Goal: Information Seeking & Learning: Learn about a topic

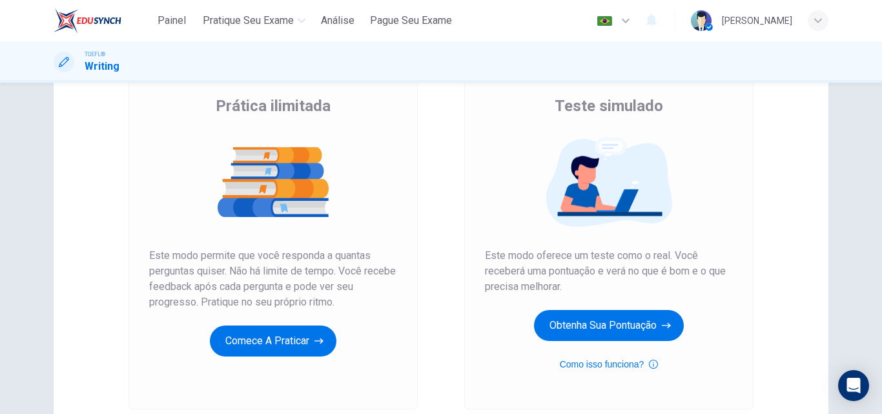
scroll to position [101, 0]
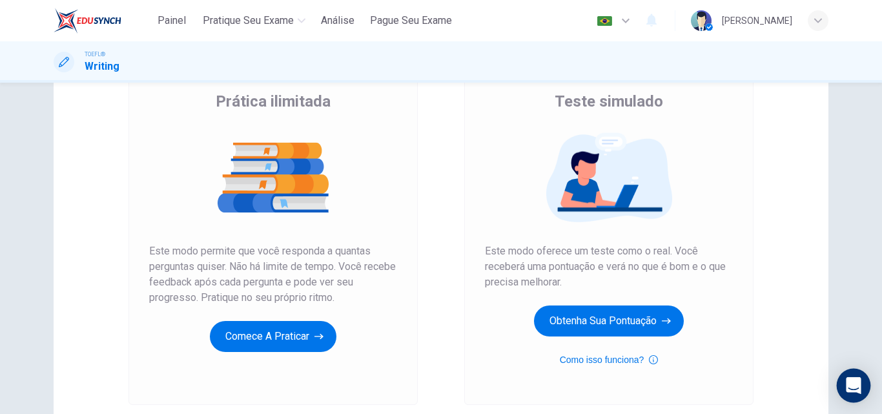
click at [844, 380] on div "Open Intercom Messenger" at bounding box center [854, 386] width 34 height 34
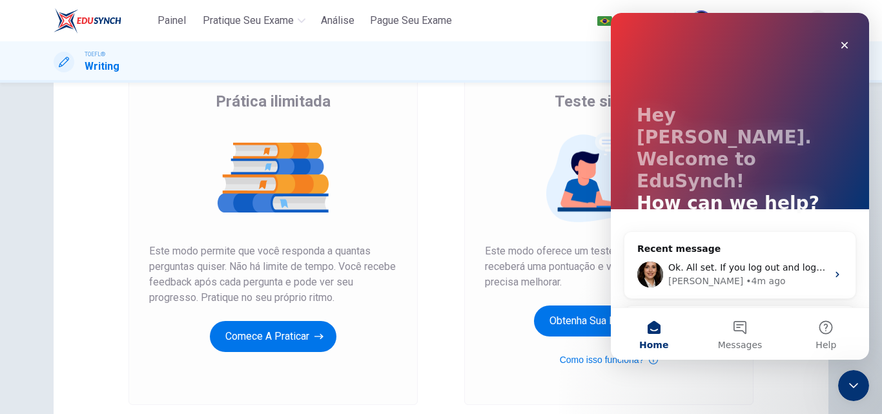
scroll to position [0, 0]
click at [758, 274] on div "[PERSON_NAME] • 4m ago" at bounding box center [747, 281] width 159 height 14
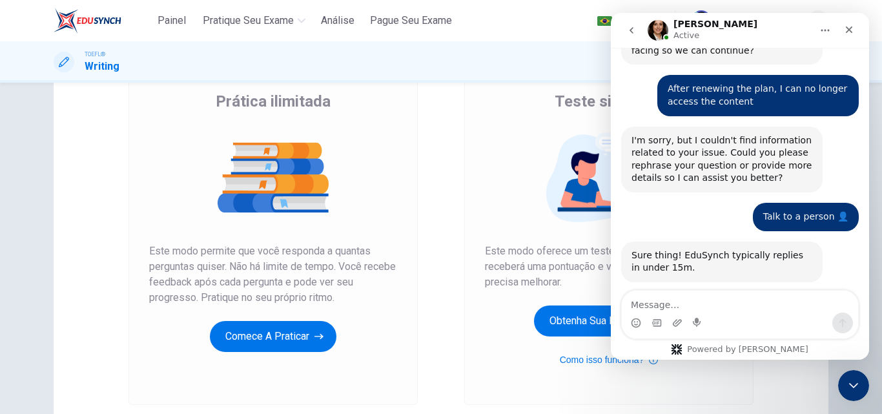
scroll to position [775, 0]
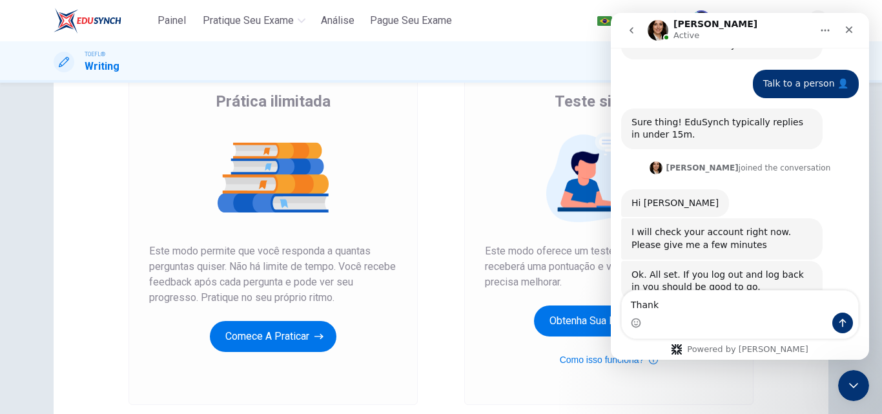
type textarea "Thanks"
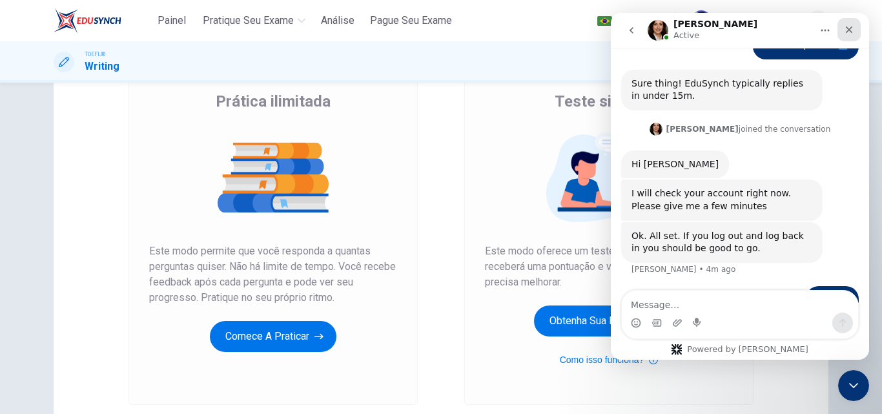
click at [851, 28] on icon "Close" at bounding box center [849, 30] width 10 height 10
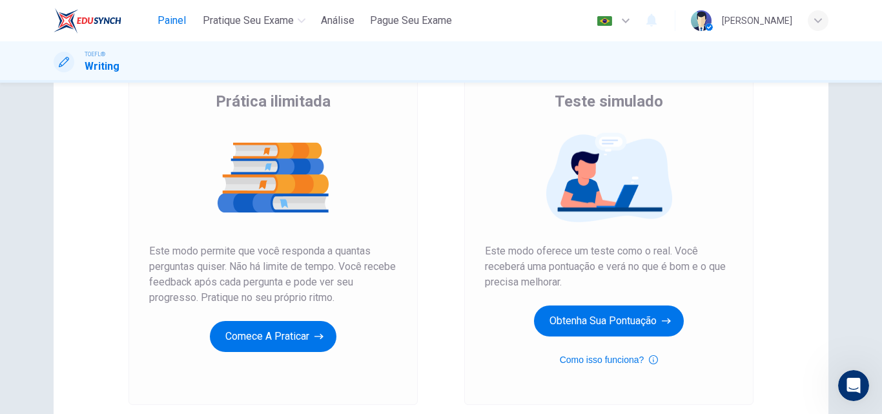
click at [187, 28] on button "Painel" at bounding box center [171, 20] width 41 height 23
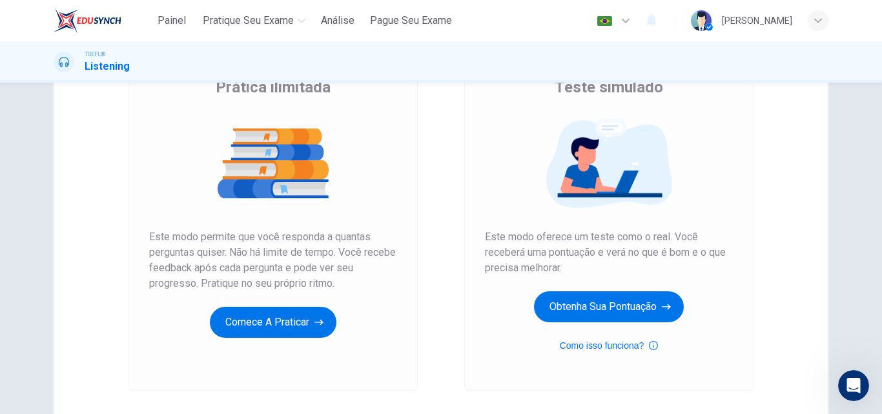
scroll to position [116, 0]
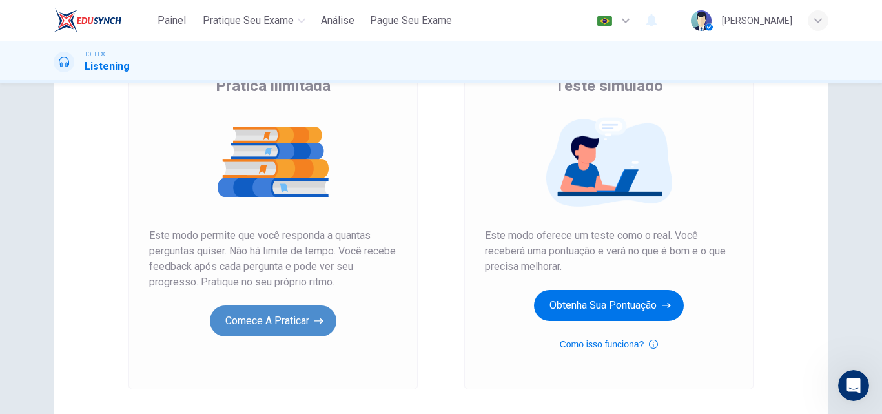
click at [304, 330] on button "Comece a praticar" at bounding box center [273, 320] width 127 height 31
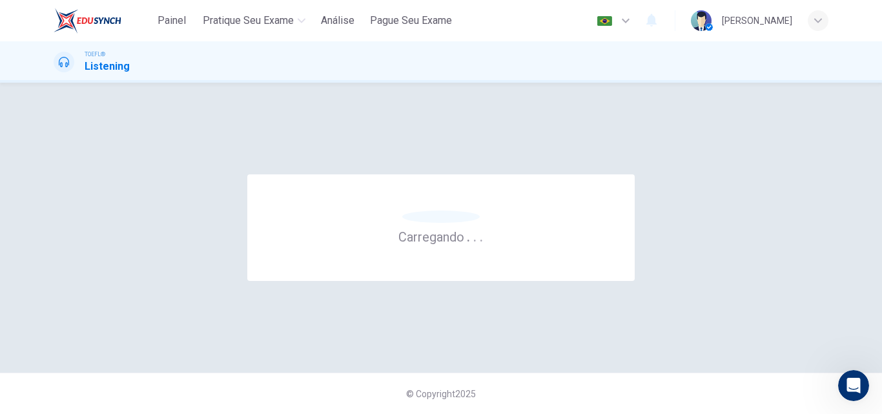
scroll to position [0, 0]
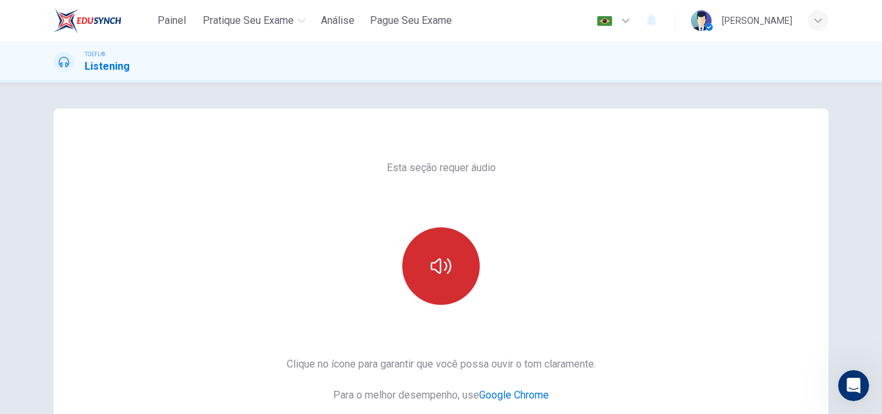
click at [437, 297] on button "button" at bounding box center [440, 265] width 77 height 77
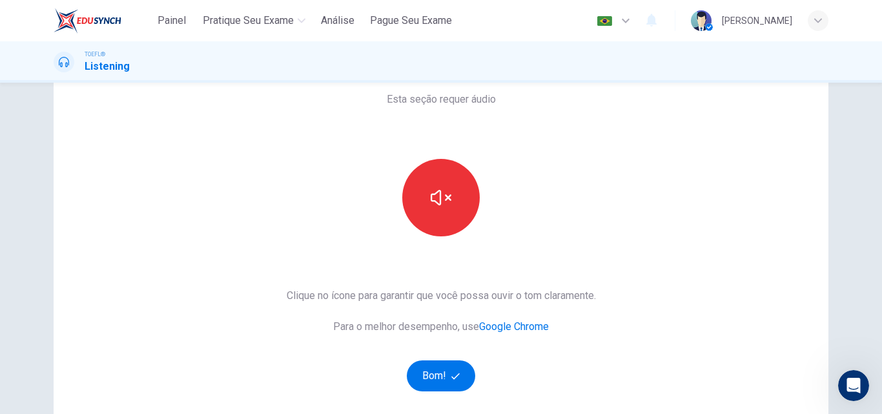
scroll to position [82, 0]
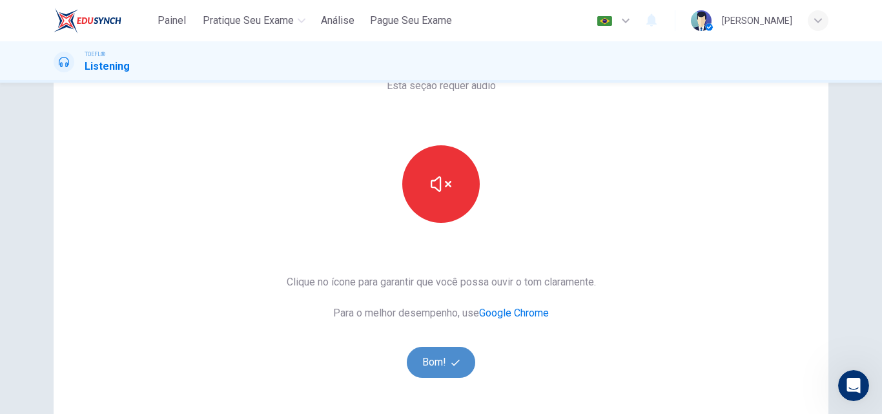
click at [428, 359] on button "Bom!" at bounding box center [441, 362] width 69 height 31
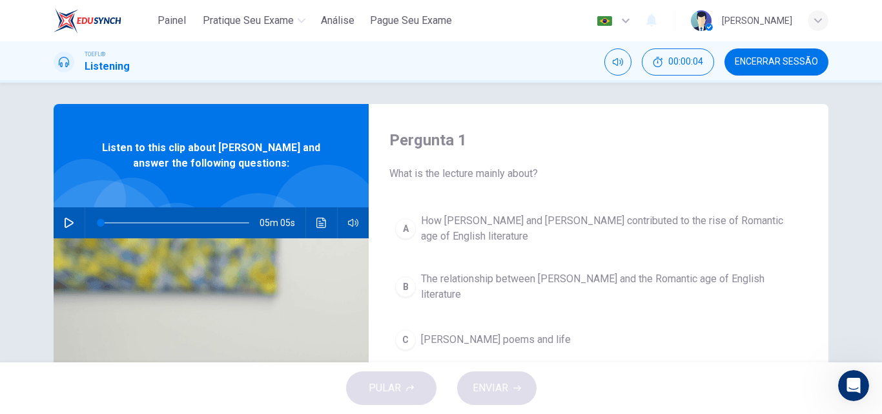
scroll to position [0, 0]
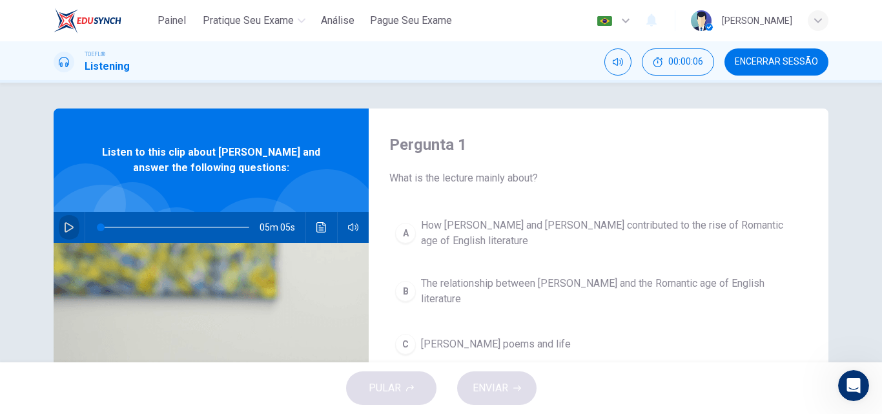
click at [68, 228] on icon "button" at bounding box center [69, 227] width 10 height 10
type input "0"
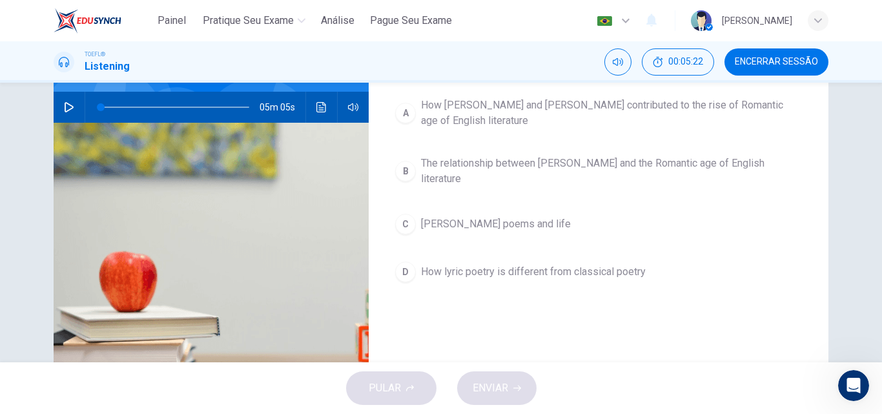
scroll to position [121, 0]
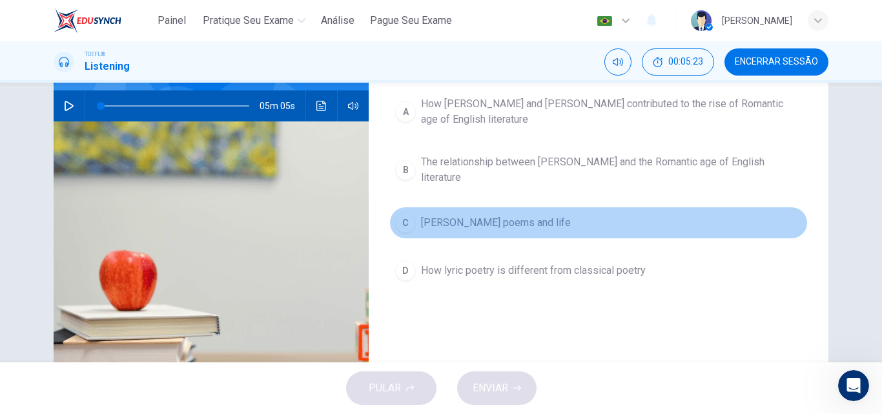
click at [508, 217] on span "William Wordsworth's poems and life" at bounding box center [496, 222] width 150 height 15
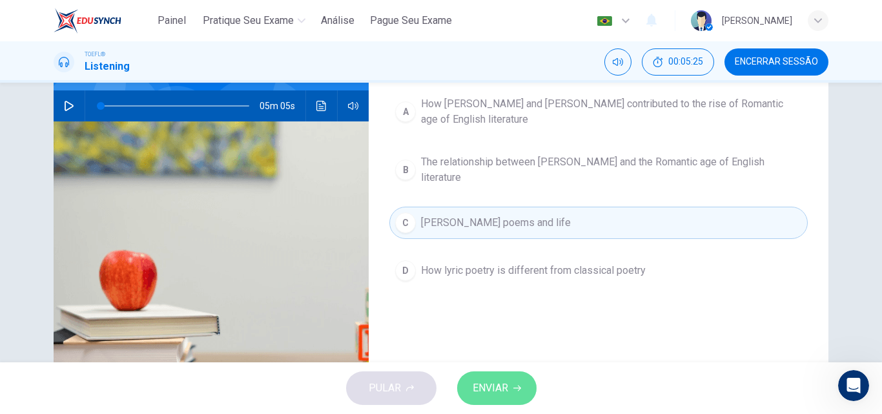
click at [495, 379] on span "ENVIAR" at bounding box center [490, 388] width 36 height 18
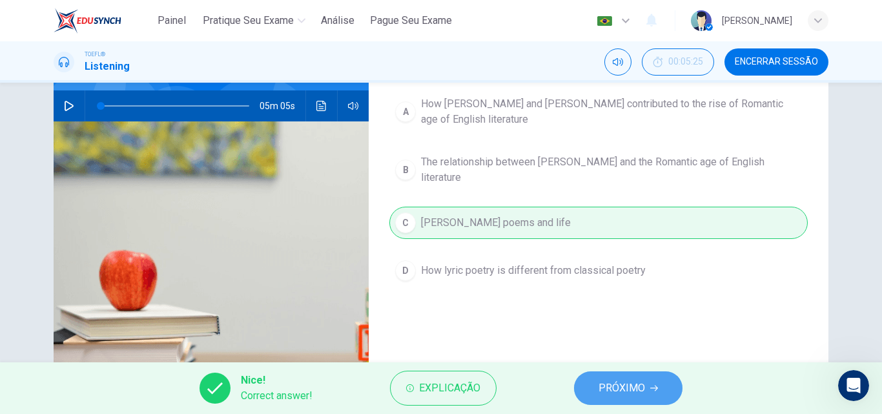
click at [628, 380] on span "PRÓXIMO" at bounding box center [621, 388] width 46 height 18
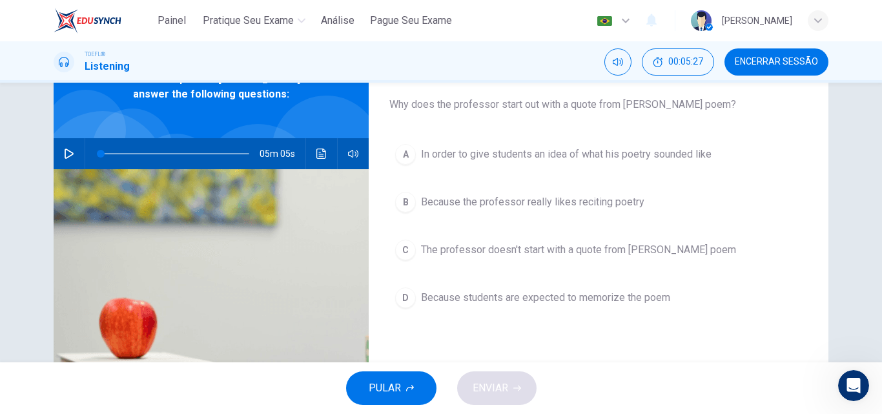
scroll to position [72, 0]
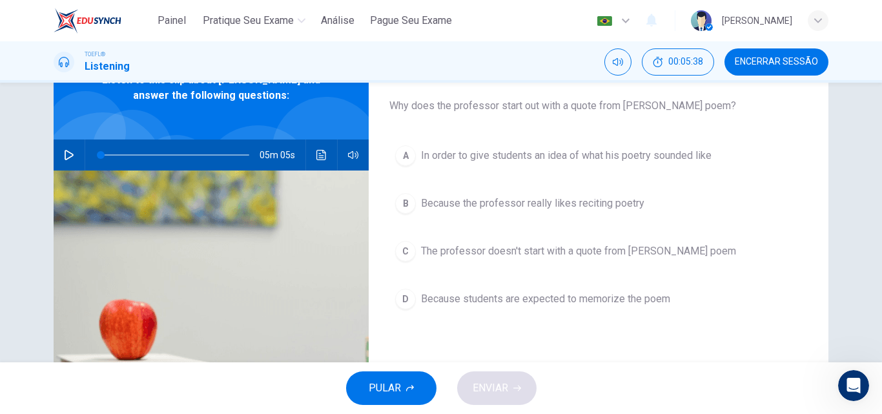
click at [602, 160] on span "In order to give students an idea of what his poetry sounded like" at bounding box center [566, 155] width 290 height 15
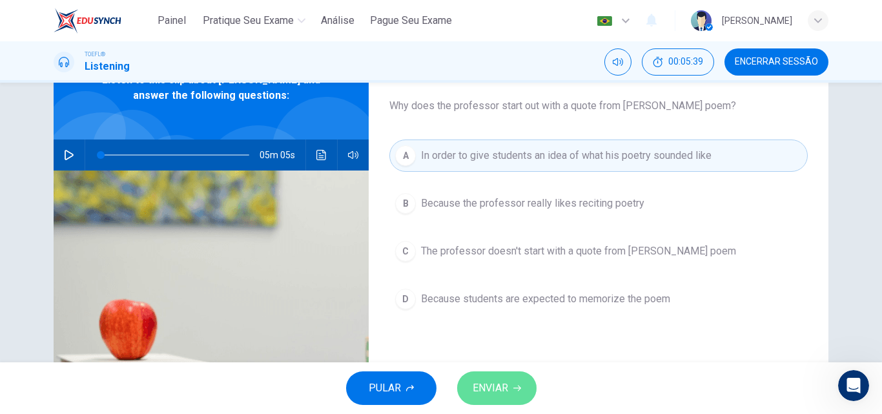
click at [482, 391] on span "ENVIAR" at bounding box center [490, 388] width 36 height 18
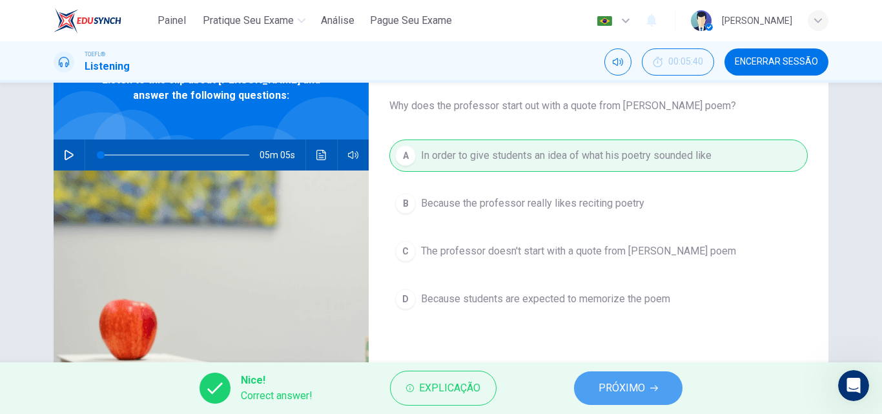
click at [614, 383] on span "PRÓXIMO" at bounding box center [621, 388] width 46 height 18
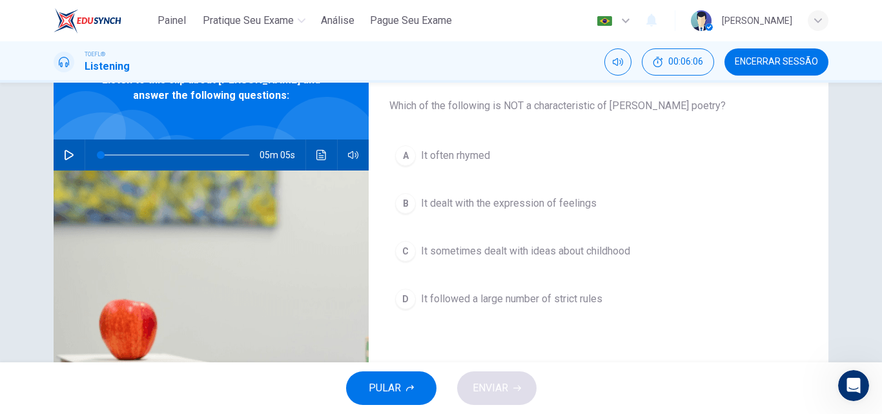
click at [528, 302] on span "It followed a large number of strict rules" at bounding box center [511, 298] width 181 height 15
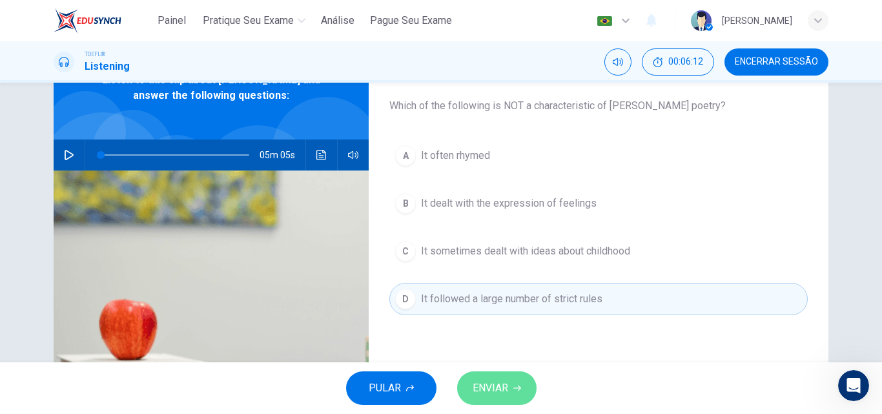
click at [498, 381] on span "ENVIAR" at bounding box center [490, 388] width 36 height 18
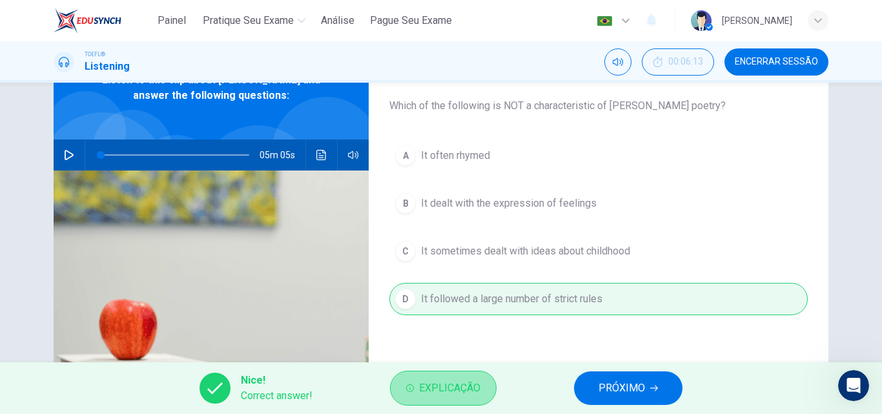
click at [445, 402] on button "Explicação" at bounding box center [443, 387] width 107 height 35
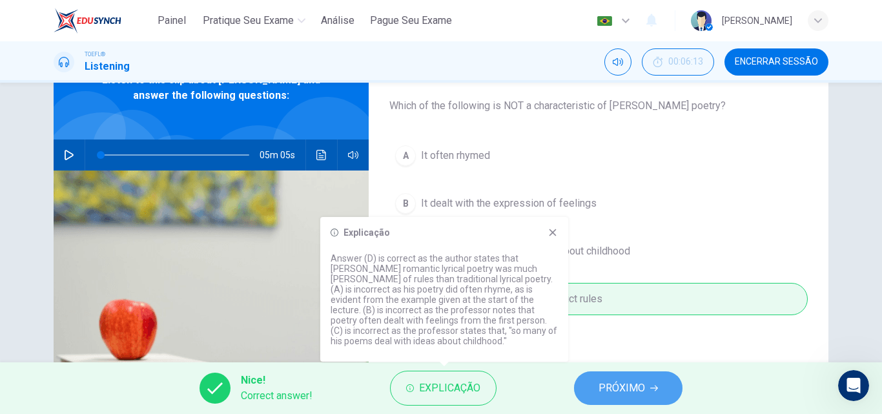
click at [632, 381] on span "PRÓXIMO" at bounding box center [621, 388] width 46 height 18
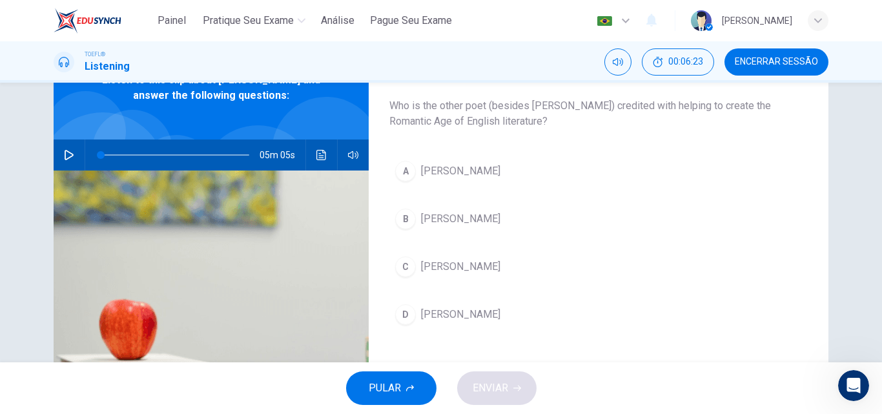
click at [500, 174] on span "Samuel Taylor Coleridge" at bounding box center [460, 170] width 79 height 15
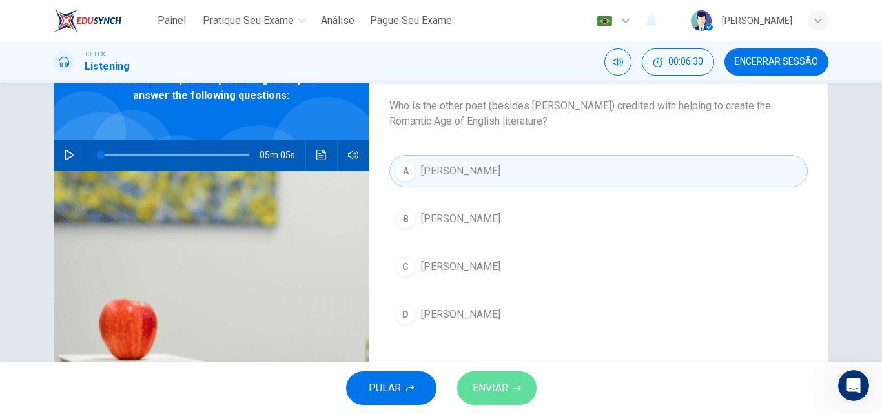
click at [507, 381] on span "ENVIAR" at bounding box center [490, 388] width 36 height 18
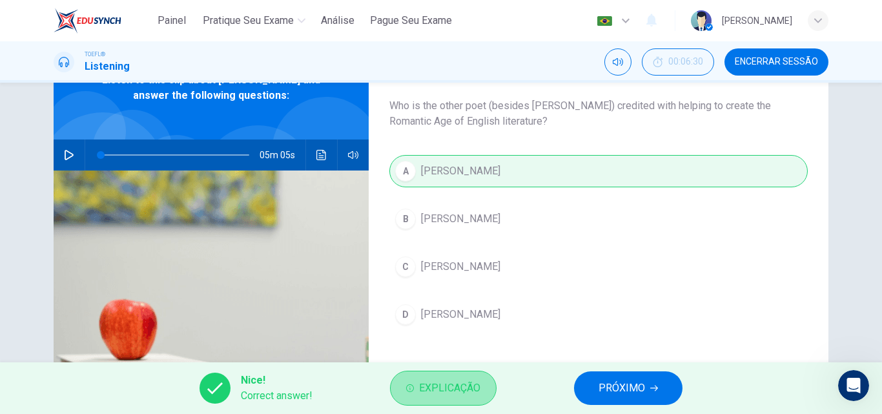
click at [479, 385] on span "Explicação" at bounding box center [449, 388] width 61 height 18
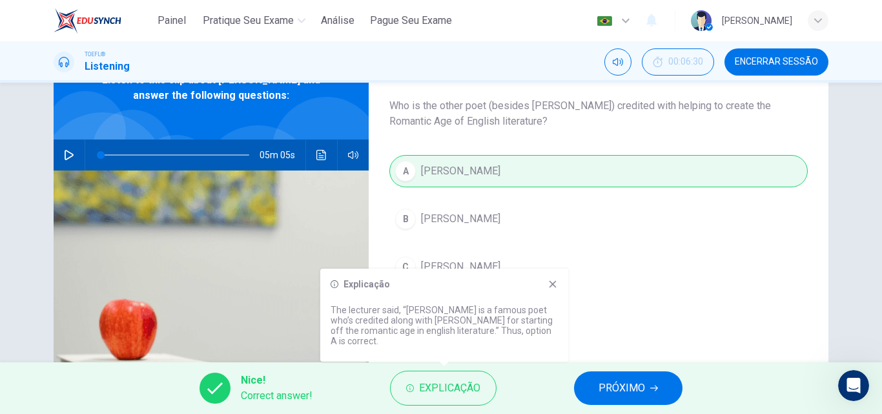
click at [604, 380] on span "PRÓXIMO" at bounding box center [621, 388] width 46 height 18
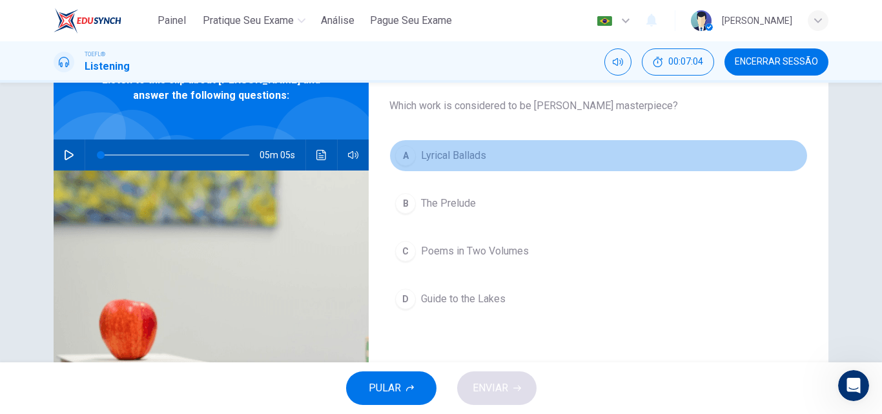
click at [465, 157] on span "Lyrical Ballads" at bounding box center [453, 155] width 65 height 15
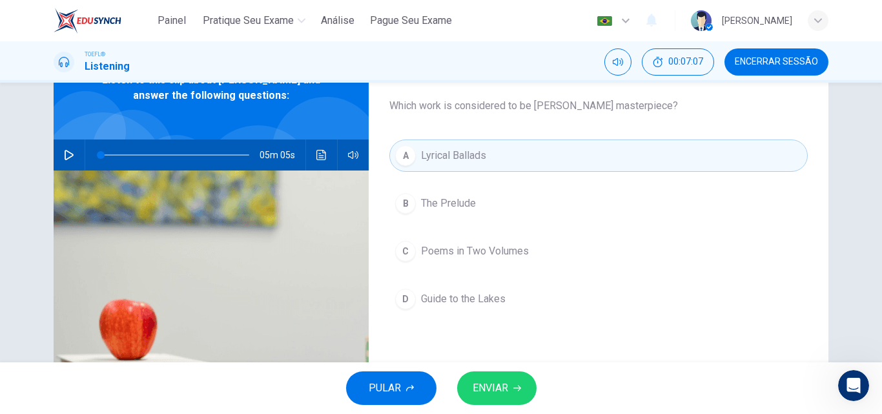
click at [489, 385] on span "ENVIAR" at bounding box center [490, 388] width 36 height 18
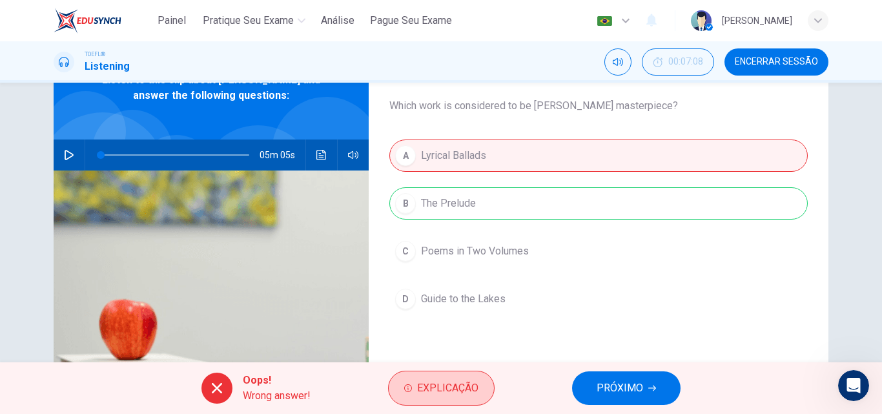
click at [453, 379] on span "Explicação" at bounding box center [447, 388] width 61 height 18
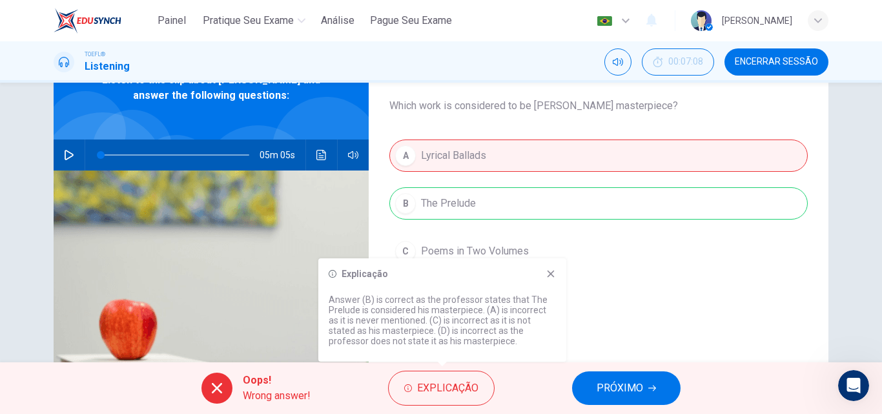
click at [550, 277] on icon at bounding box center [550, 274] width 10 height 10
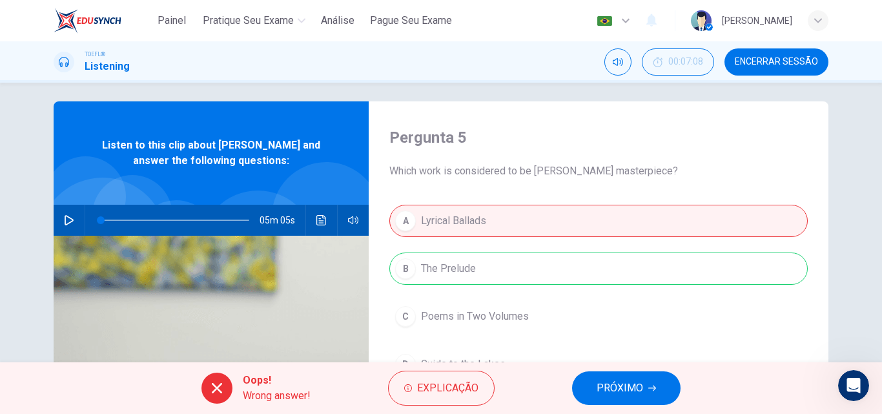
scroll to position [53, 0]
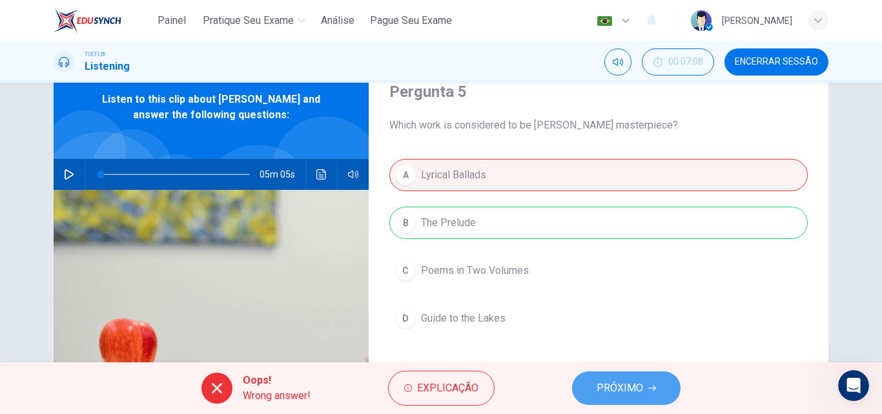
click at [644, 378] on button "PRÓXIMO" at bounding box center [626, 388] width 108 height 34
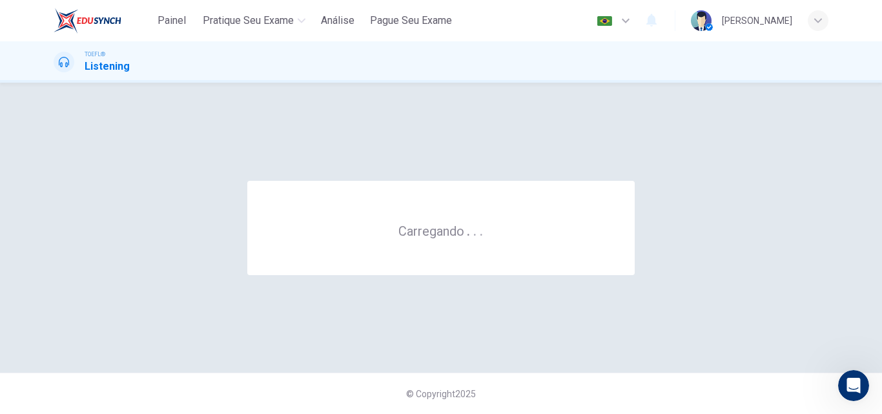
scroll to position [0, 0]
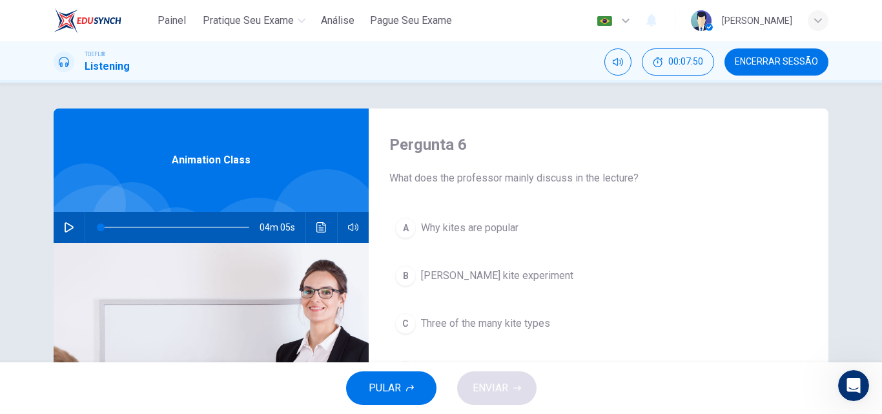
click at [64, 225] on icon "button" at bounding box center [69, 227] width 10 height 10
type input "0"
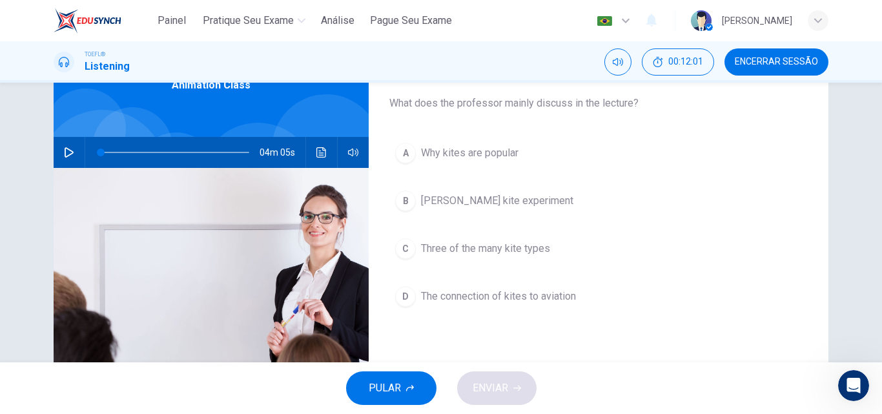
scroll to position [76, 0]
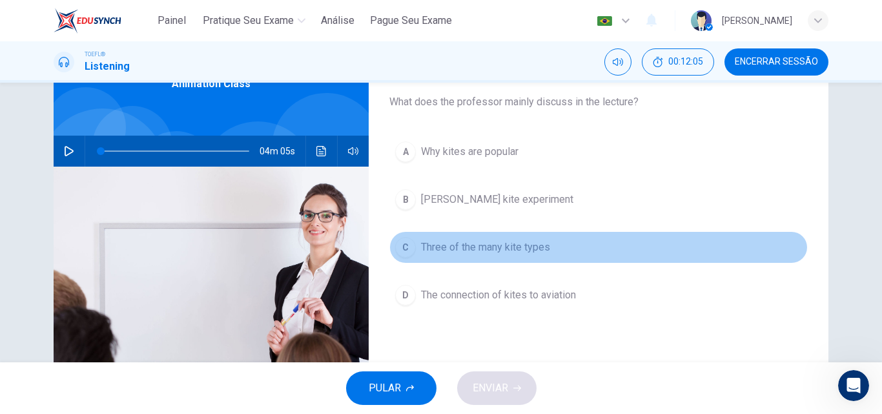
click at [507, 241] on span "Three of the many kite types" at bounding box center [485, 246] width 129 height 15
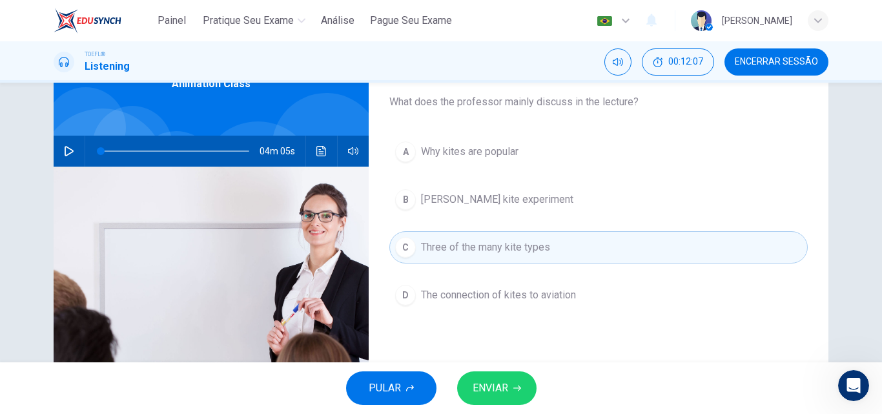
click at [488, 380] on span "ENVIAR" at bounding box center [490, 388] width 36 height 18
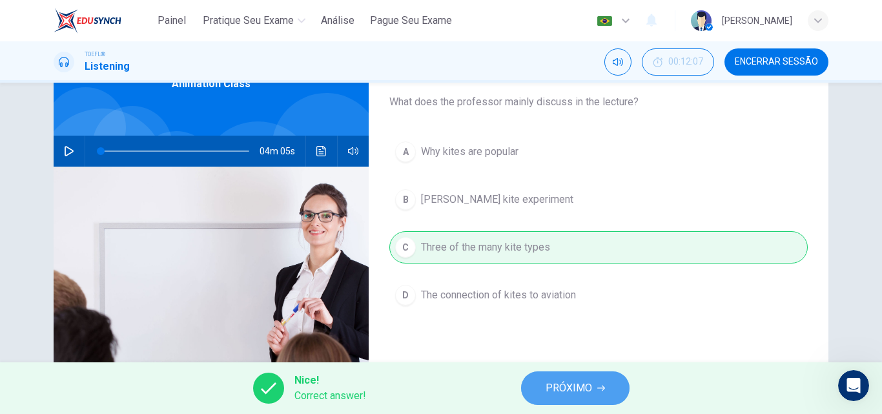
click at [573, 391] on span "PRÓXIMO" at bounding box center [568, 388] width 46 height 18
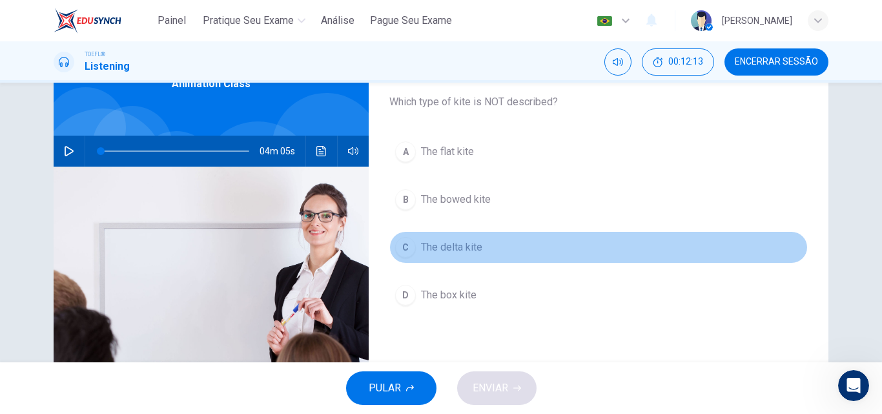
click at [471, 239] on span "The delta kite" at bounding box center [451, 246] width 61 height 15
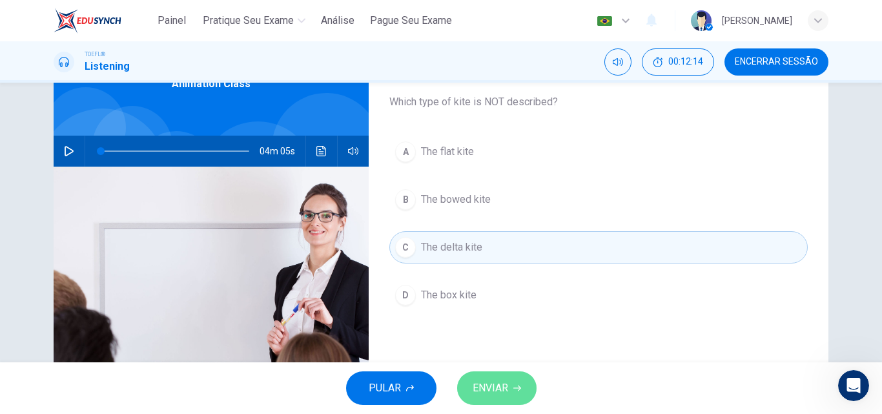
click at [500, 381] on span "ENVIAR" at bounding box center [490, 388] width 36 height 18
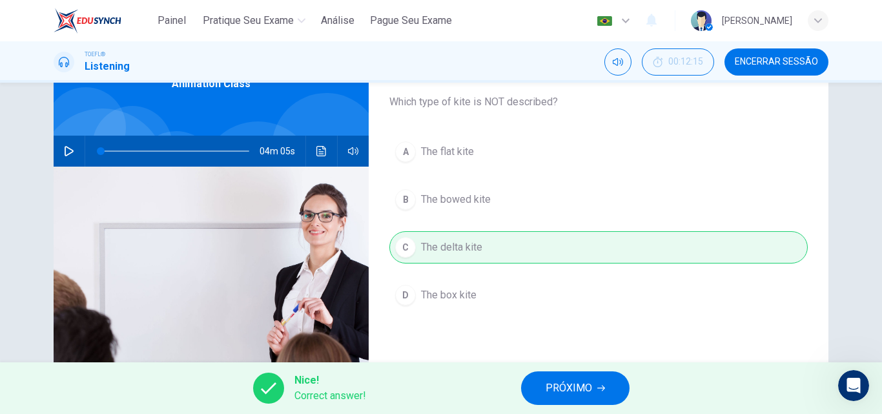
click at [551, 382] on span "PRÓXIMO" at bounding box center [568, 388] width 46 height 18
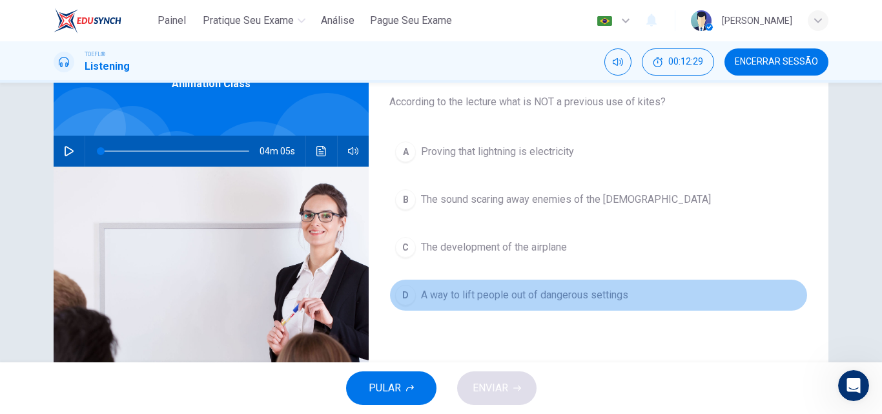
click at [553, 292] on span "A way to lift people out of dangerous settings" at bounding box center [524, 294] width 207 height 15
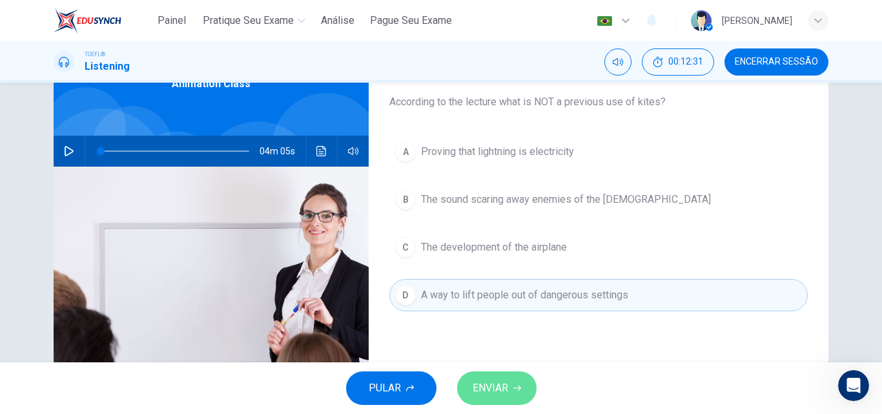
click at [503, 379] on span "ENVIAR" at bounding box center [490, 388] width 36 height 18
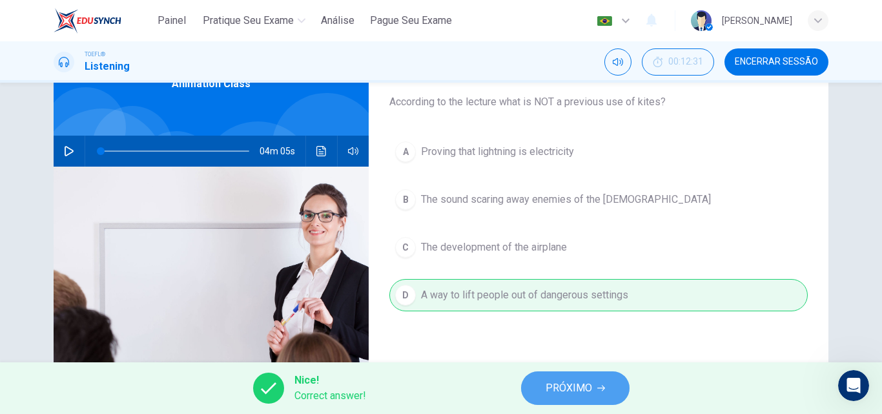
click at [545, 391] on button "PRÓXIMO" at bounding box center [575, 388] width 108 height 34
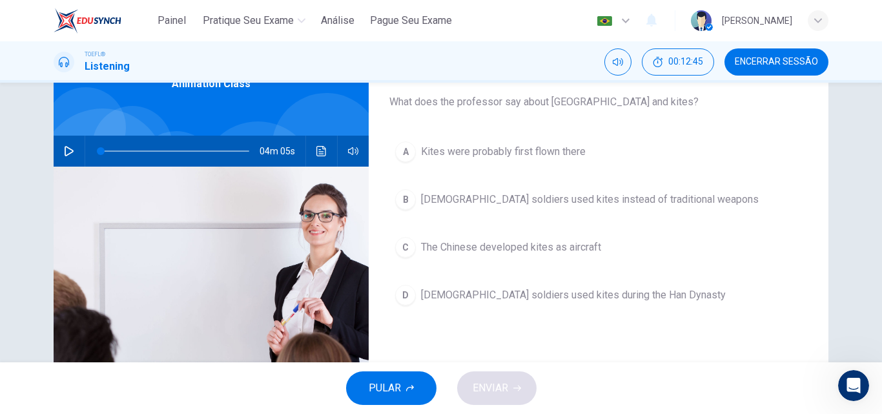
click at [576, 193] on span "Chinese soldiers used kites instead of traditional weapons" at bounding box center [590, 199] width 338 height 15
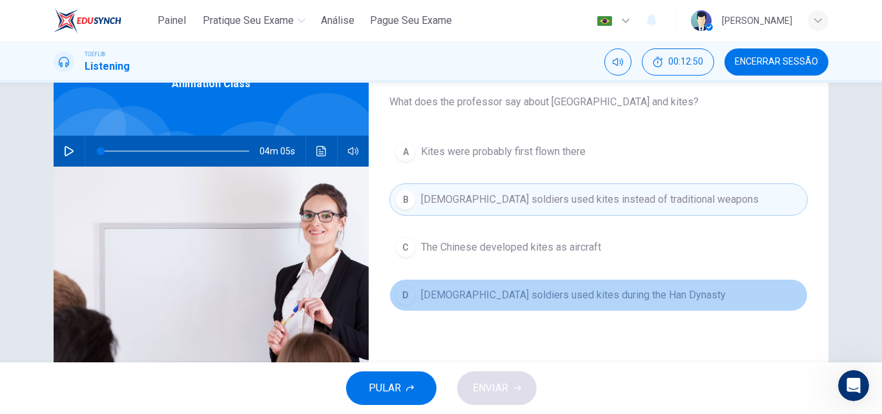
click at [545, 288] on span "Chinese soldiers used kites during the Han Dynasty" at bounding box center [573, 294] width 305 height 15
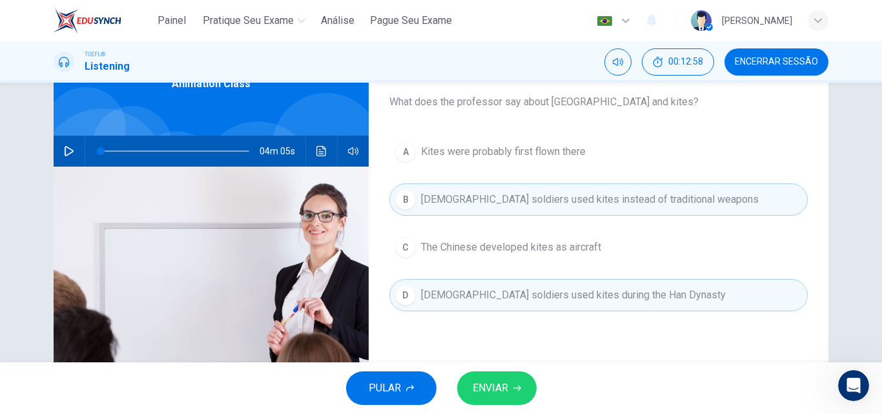
click at [578, 206] on span "Chinese soldiers used kites instead of traditional weapons" at bounding box center [590, 199] width 338 height 15
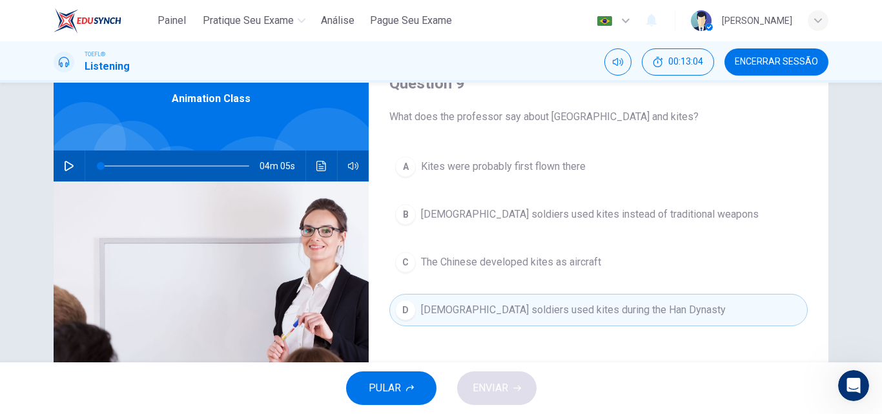
scroll to position [63, 0]
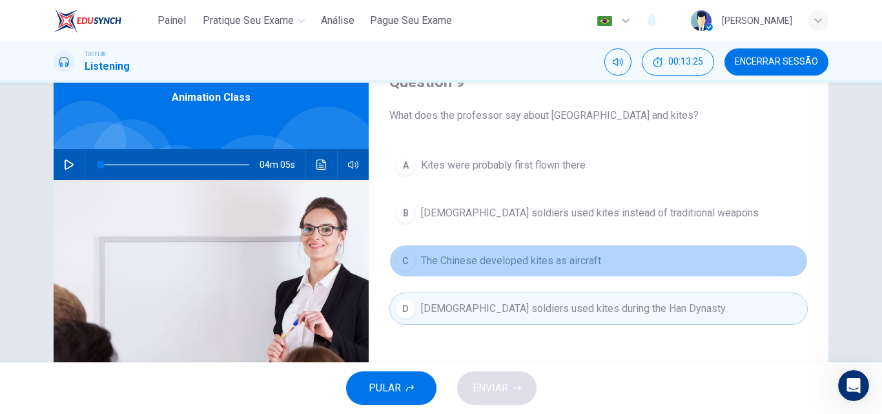
click at [604, 259] on button "C The Chinese developed kites as aircraft" at bounding box center [598, 261] width 418 height 32
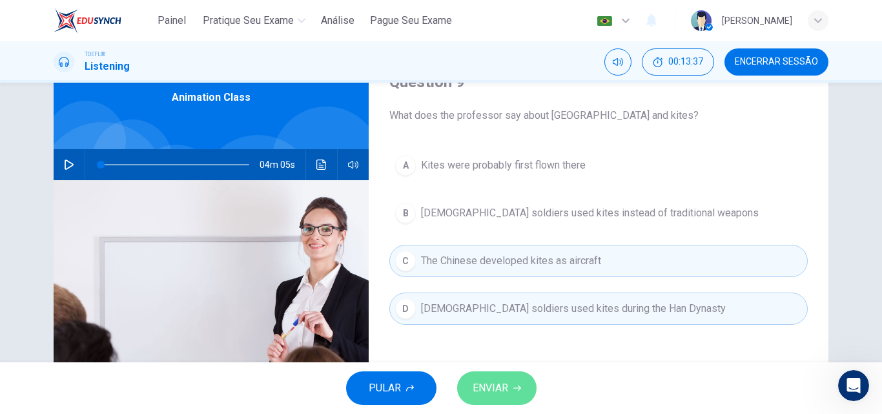
click at [500, 383] on span "ENVIAR" at bounding box center [490, 388] width 36 height 18
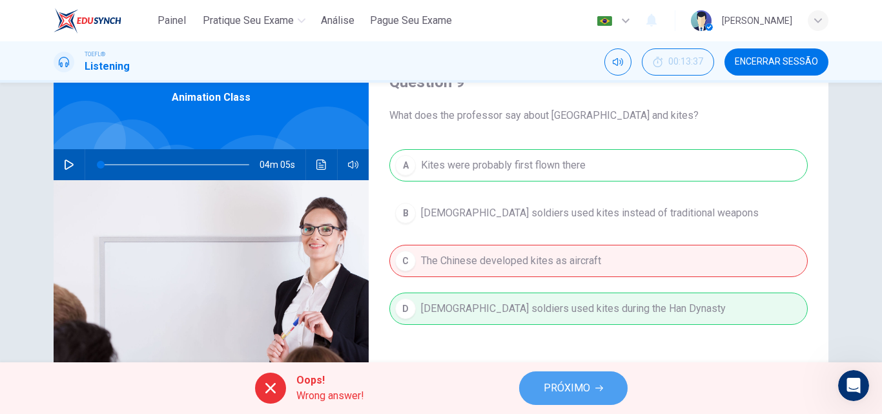
click at [585, 383] on span "PRÓXIMO" at bounding box center [566, 388] width 46 height 18
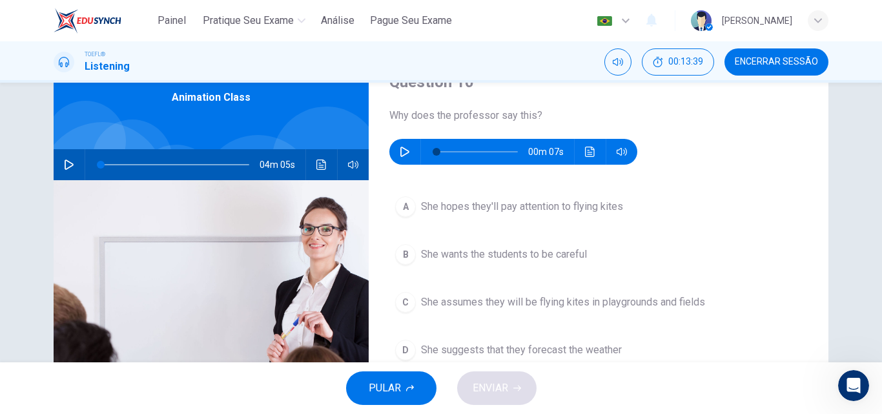
click at [404, 151] on icon "button" at bounding box center [404, 152] width 9 height 10
type input "0"
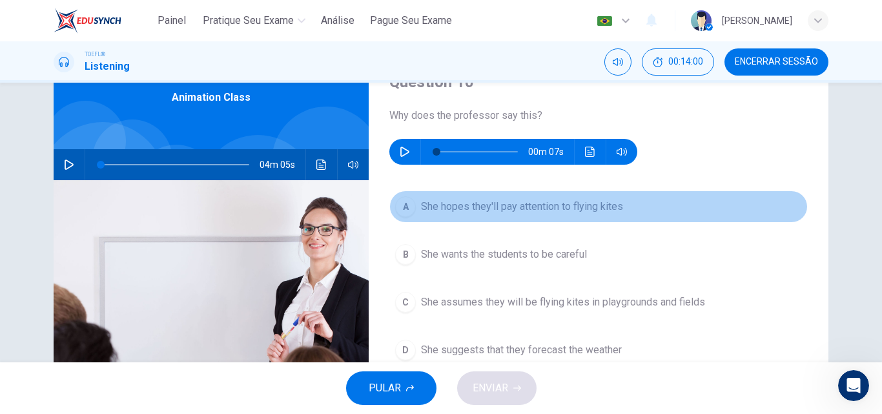
click at [400, 208] on div "A" at bounding box center [405, 206] width 21 height 21
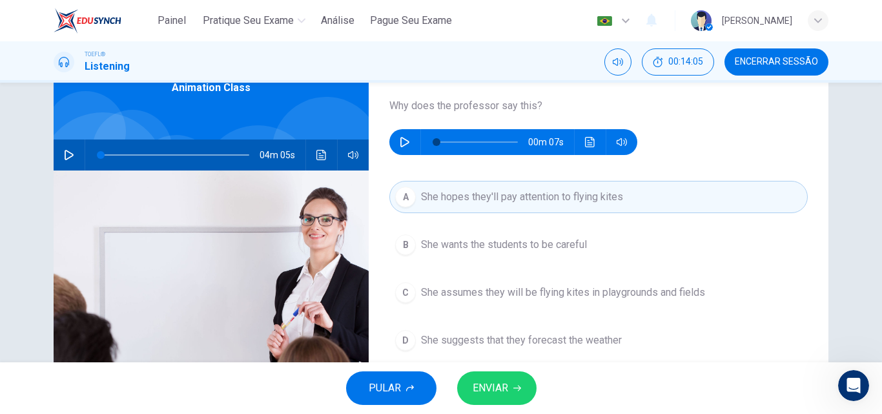
scroll to position [71, 0]
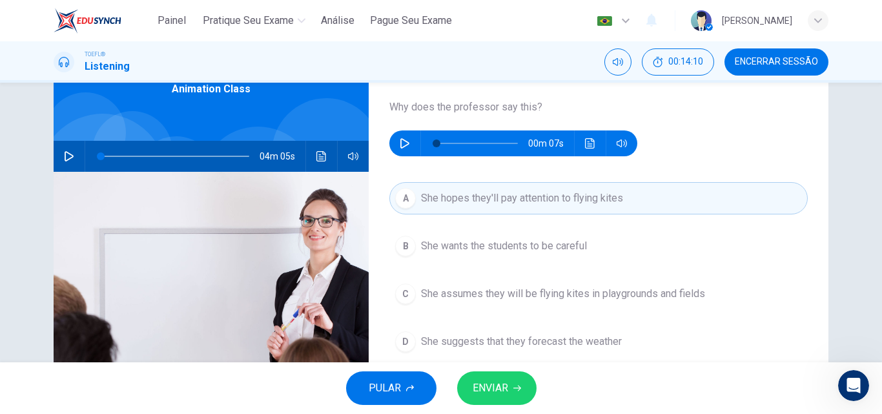
click at [504, 385] on span "ENVIAR" at bounding box center [490, 388] width 36 height 18
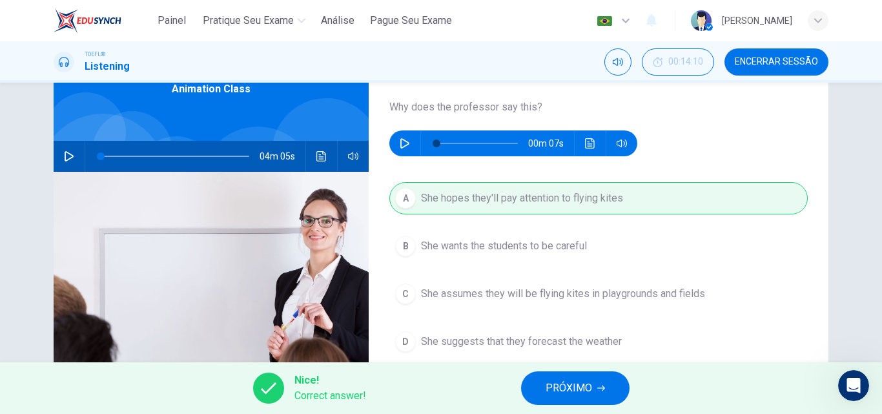
click at [547, 387] on span "PRÓXIMO" at bounding box center [568, 388] width 46 height 18
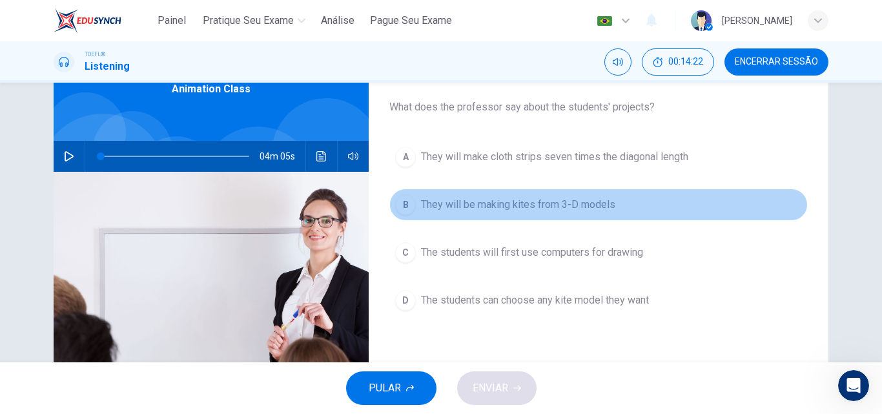
click at [590, 198] on span "They will be making kites from 3-D models" at bounding box center [518, 204] width 194 height 15
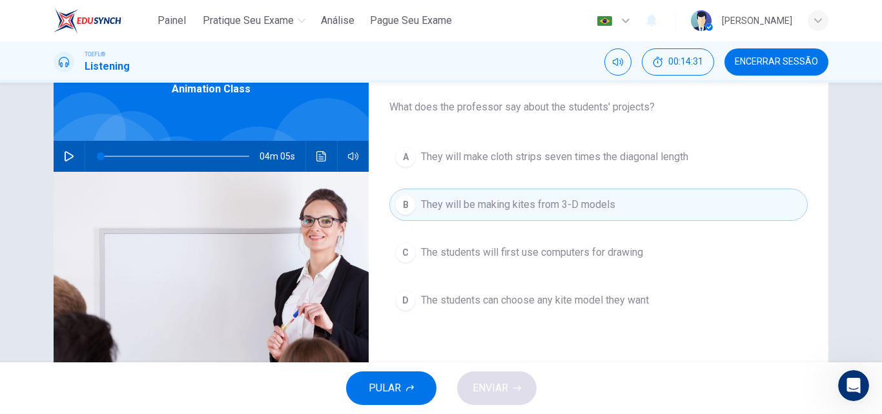
click at [574, 247] on span "The students will first use computers for drawing" at bounding box center [532, 252] width 222 height 15
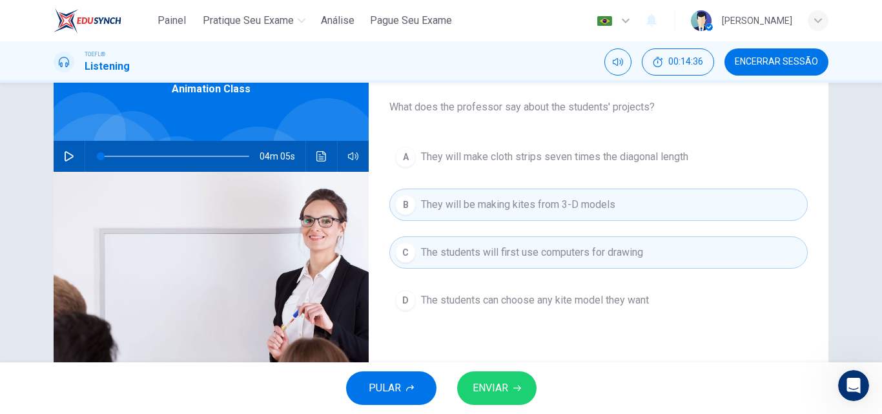
click at [491, 383] on span "ENVIAR" at bounding box center [490, 388] width 36 height 18
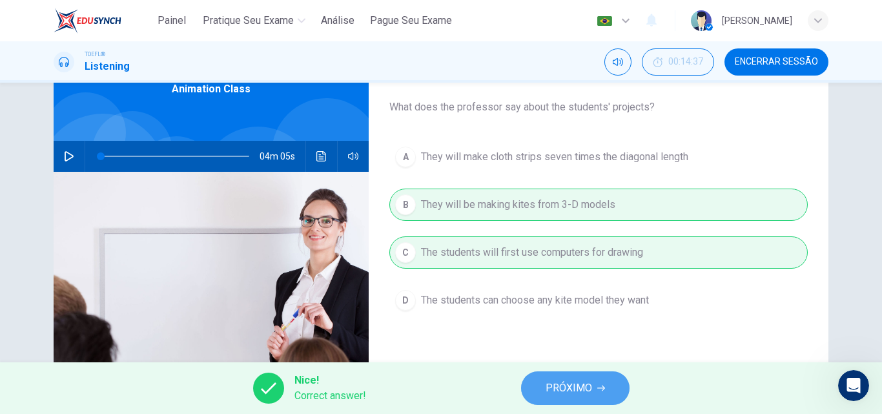
click at [545, 383] on button "PRÓXIMO" at bounding box center [575, 388] width 108 height 34
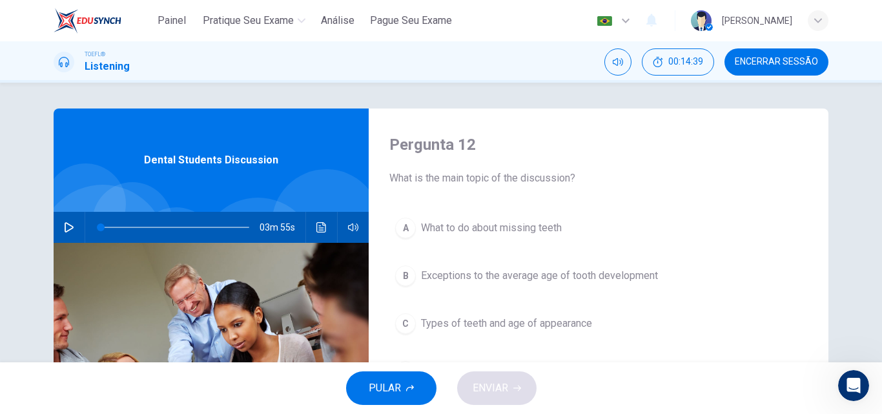
click at [790, 67] on button "Encerrar Sessão" at bounding box center [776, 61] width 104 height 27
click at [69, 231] on icon "button" at bounding box center [69, 227] width 10 height 10
type input "0"
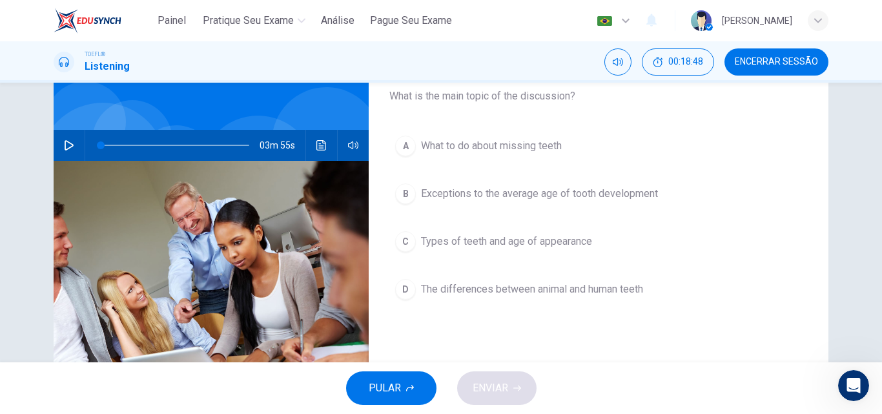
scroll to position [83, 0]
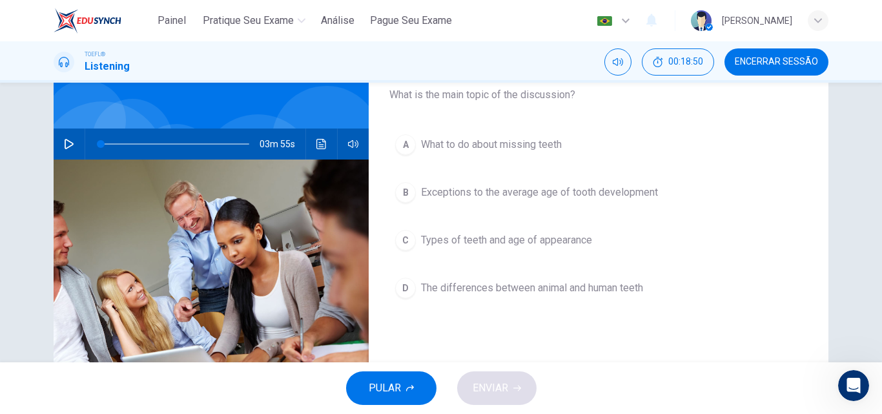
click at [565, 187] on span "Exceptions to the average age of tooth development" at bounding box center [539, 192] width 237 height 15
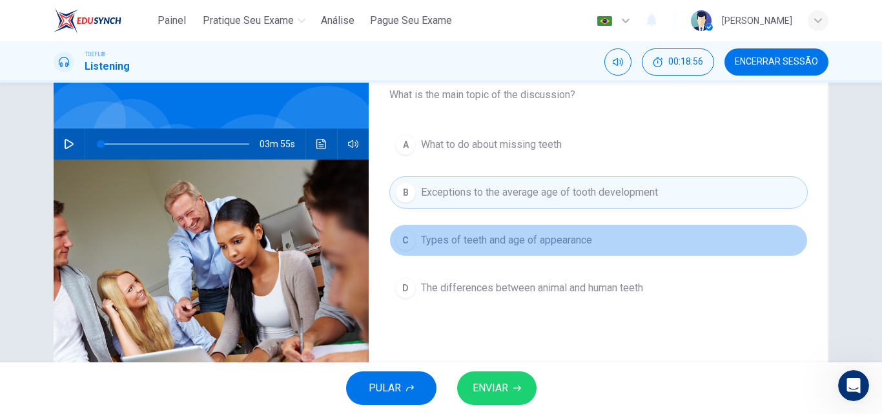
click at [518, 234] on span "Types of teeth and age of appearance" at bounding box center [506, 239] width 171 height 15
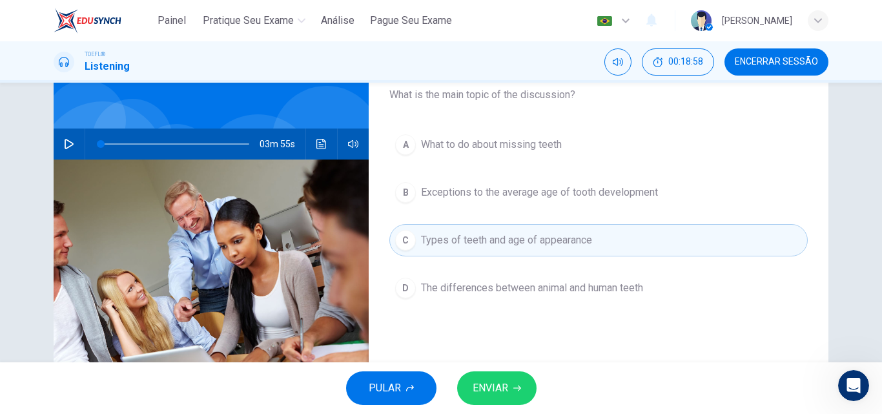
click at [492, 394] on span "ENVIAR" at bounding box center [490, 388] width 36 height 18
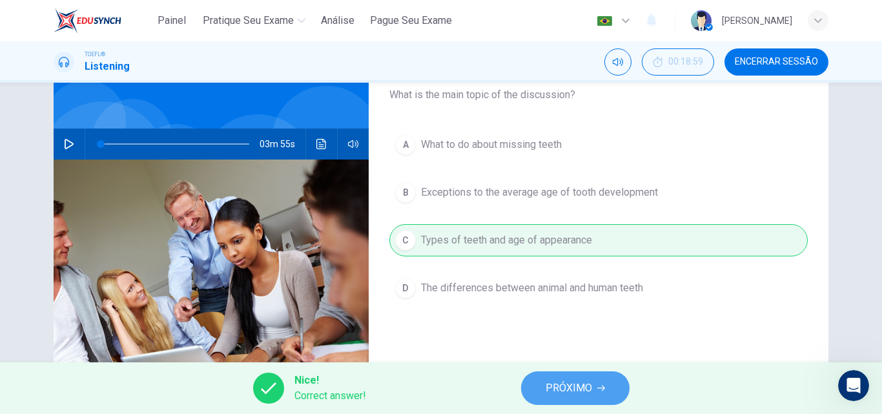
click at [555, 382] on span "PRÓXIMO" at bounding box center [568, 388] width 46 height 18
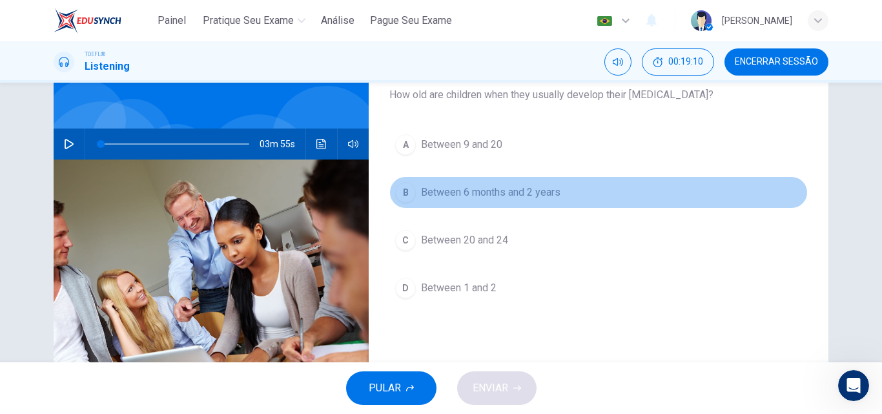
click at [533, 190] on span "Between 6 months and 2 years" at bounding box center [490, 192] width 139 height 15
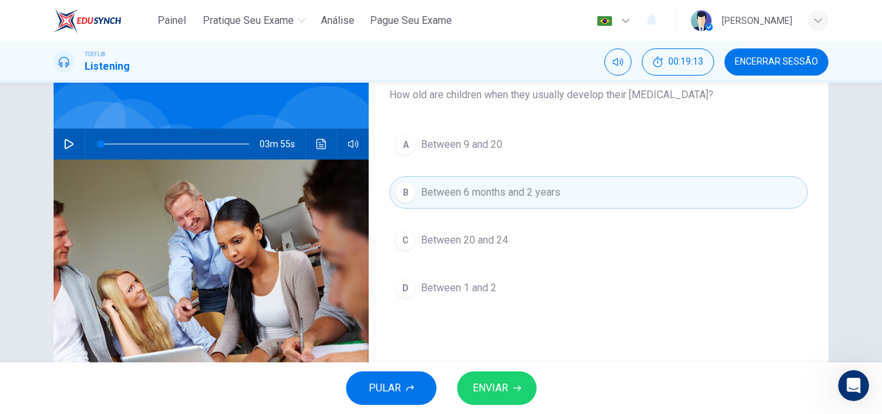
click at [503, 375] on button "ENVIAR" at bounding box center [496, 388] width 79 height 34
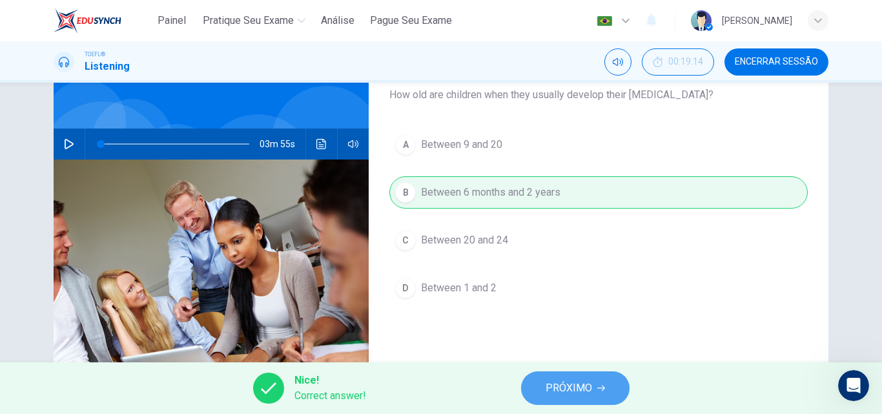
click at [575, 383] on span "PRÓXIMO" at bounding box center [568, 388] width 46 height 18
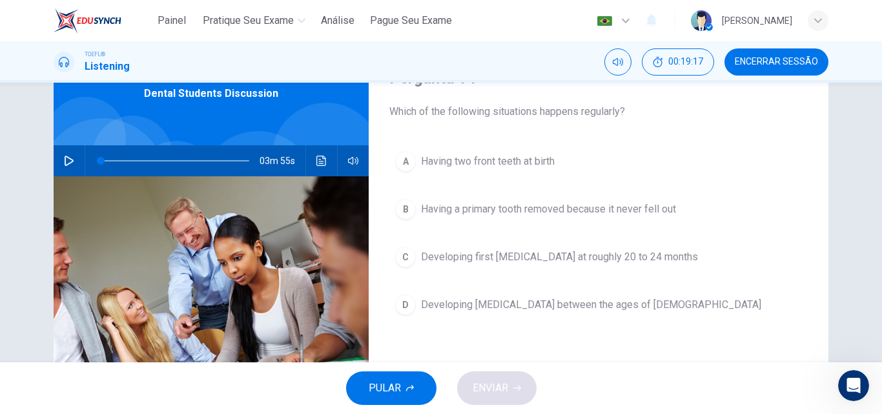
scroll to position [65, 0]
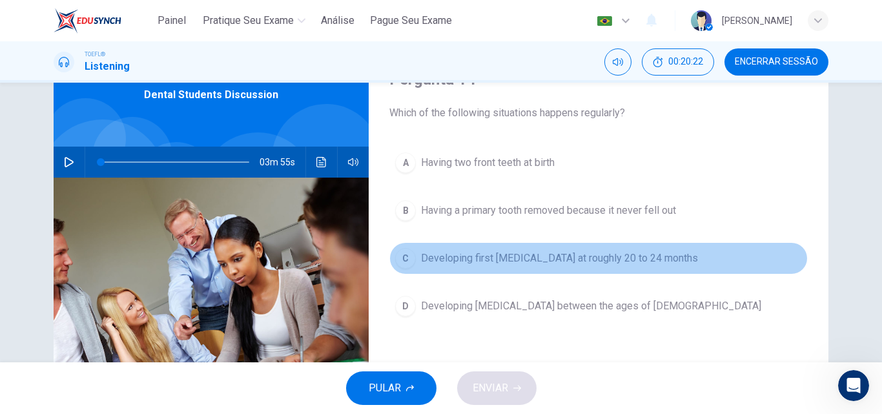
click at [564, 252] on span "Developing first permanent teeth at roughly 20 to 24 months" at bounding box center [559, 257] width 277 height 15
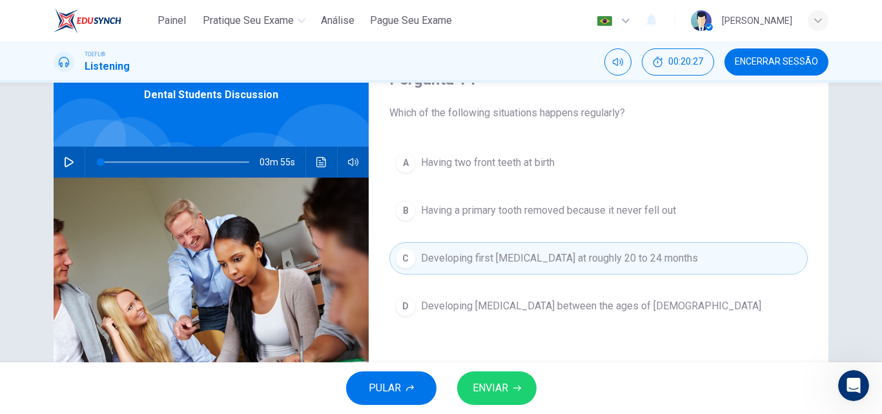
click at [531, 314] on button "D Developing wisdom teeth between the ages of 17 and 21" at bounding box center [598, 306] width 418 height 32
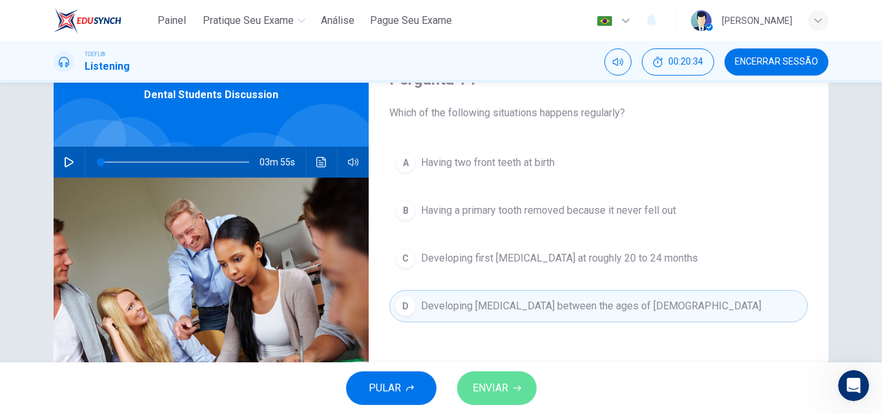
click at [505, 392] on span "ENVIAR" at bounding box center [490, 388] width 36 height 18
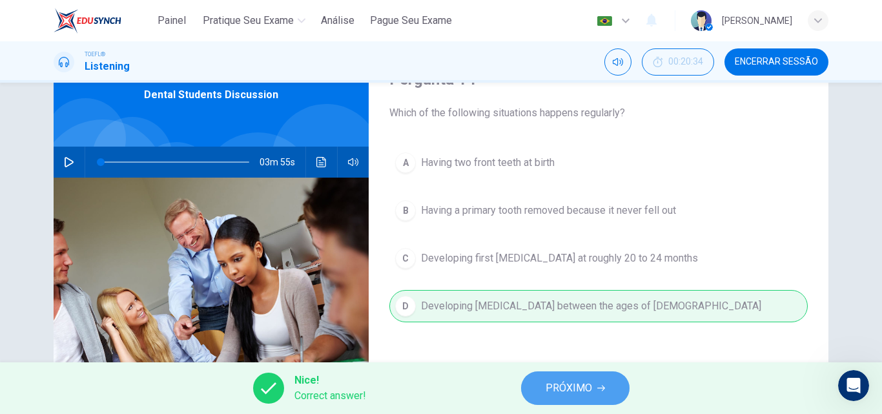
click at [538, 387] on button "PRÓXIMO" at bounding box center [575, 388] width 108 height 34
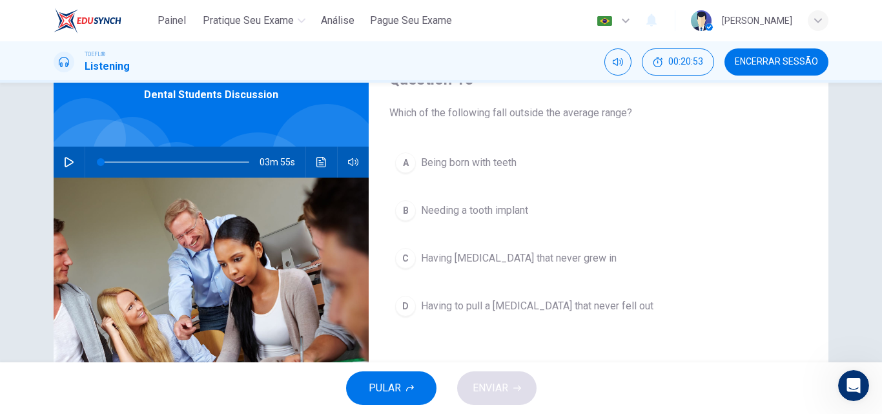
click at [503, 167] on span "Being born with teeth" at bounding box center [469, 162] width 96 height 15
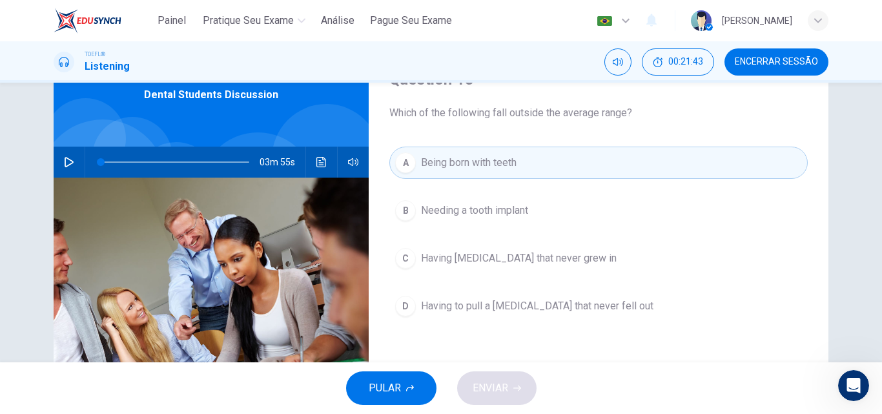
click at [518, 263] on span "Having permanent teeth that never grew in" at bounding box center [519, 257] width 196 height 15
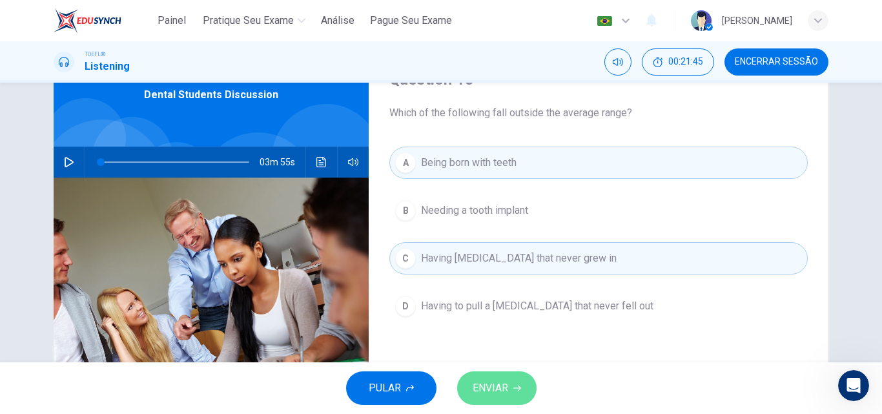
click at [489, 383] on span "ENVIAR" at bounding box center [490, 388] width 36 height 18
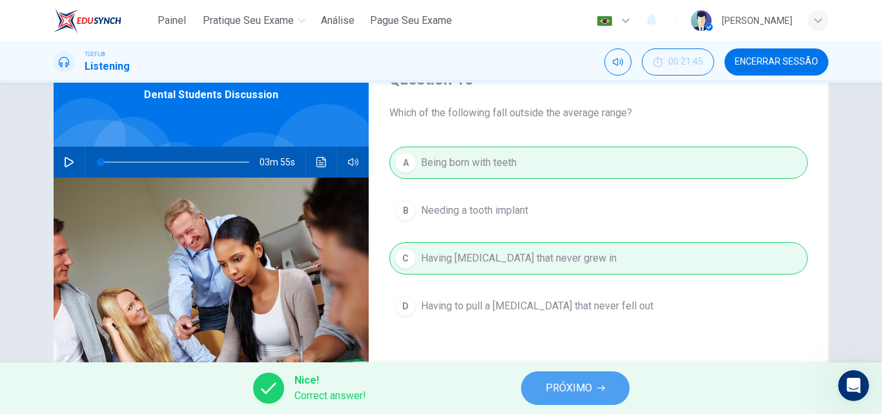
click at [555, 387] on span "PRÓXIMO" at bounding box center [568, 388] width 46 height 18
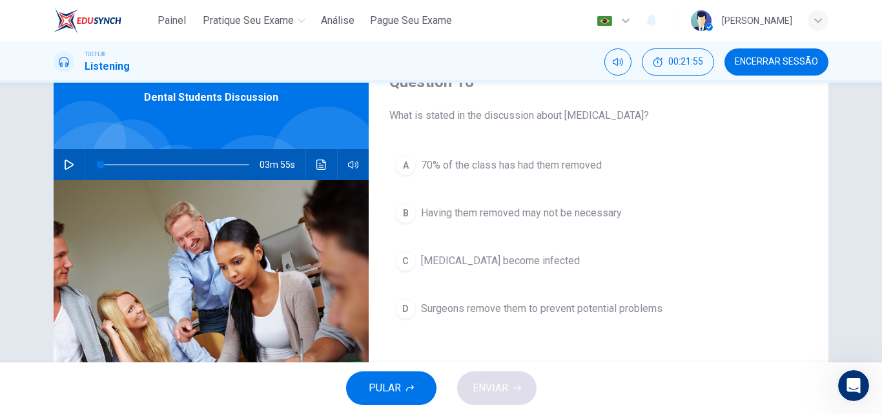
scroll to position [64, 0]
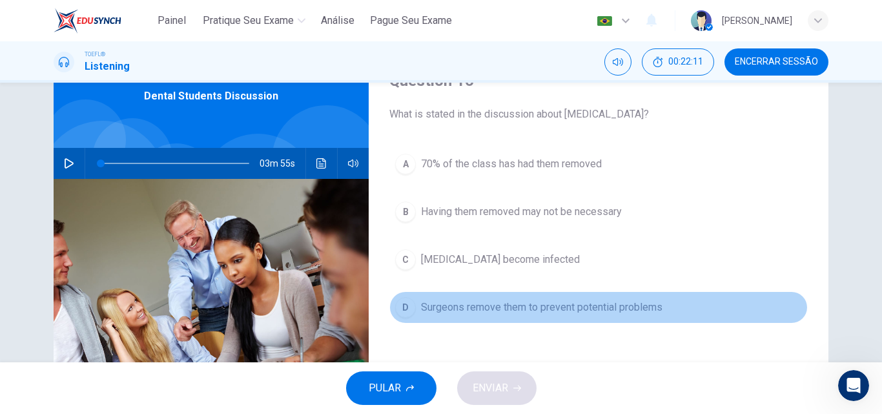
click at [602, 302] on span "Surgeons remove them to prevent potential problems" at bounding box center [541, 306] width 241 height 15
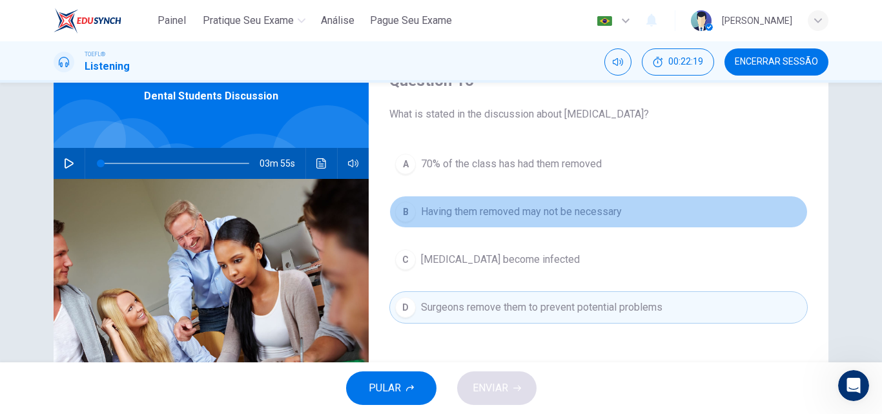
click at [589, 224] on button "B Having them removed may not be necessary" at bounding box center [598, 212] width 418 height 32
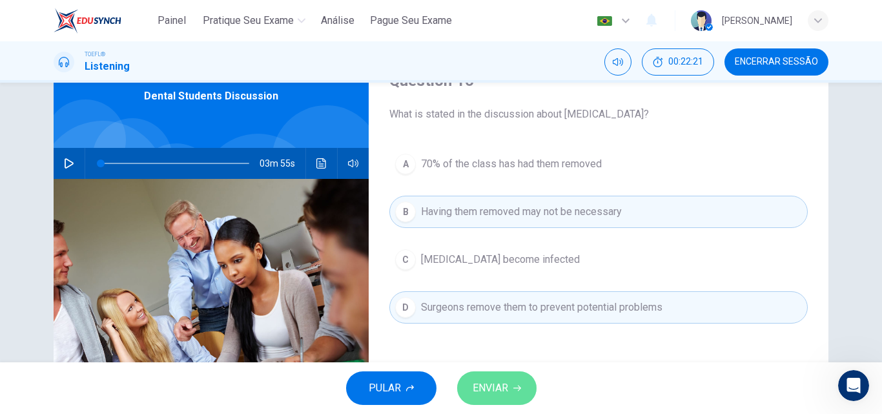
click at [500, 380] on span "ENVIAR" at bounding box center [490, 388] width 36 height 18
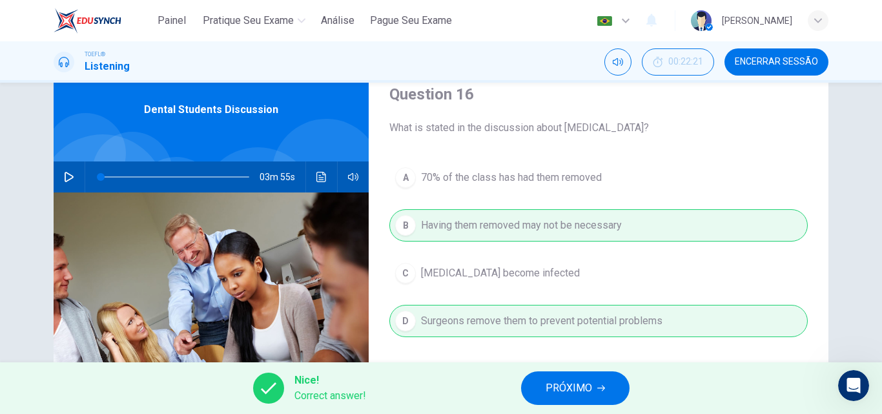
scroll to position [48, 0]
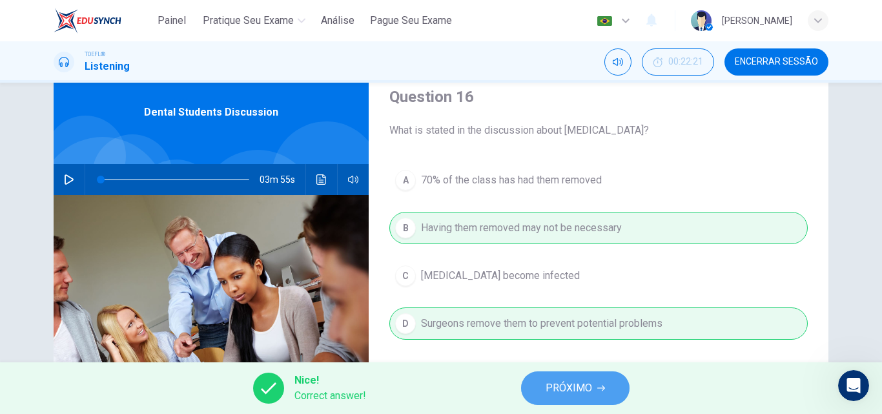
click at [593, 382] on button "PRÓXIMO" at bounding box center [575, 388] width 108 height 34
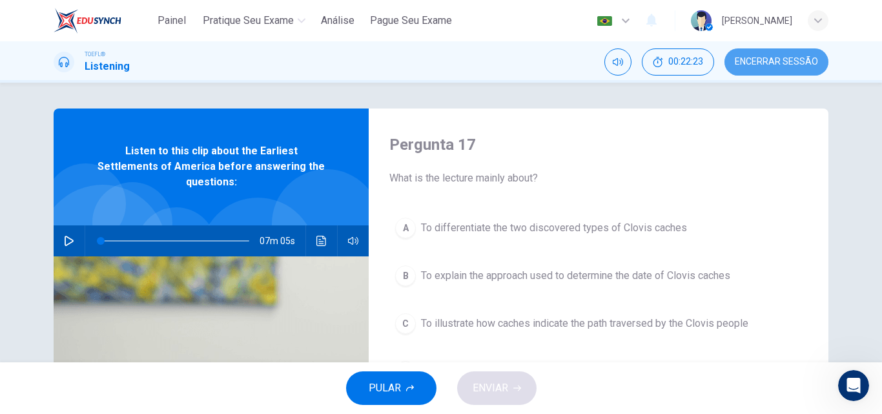
click at [809, 58] on span "Encerrar Sessão" at bounding box center [776, 62] width 83 height 10
